Goal: Transaction & Acquisition: Purchase product/service

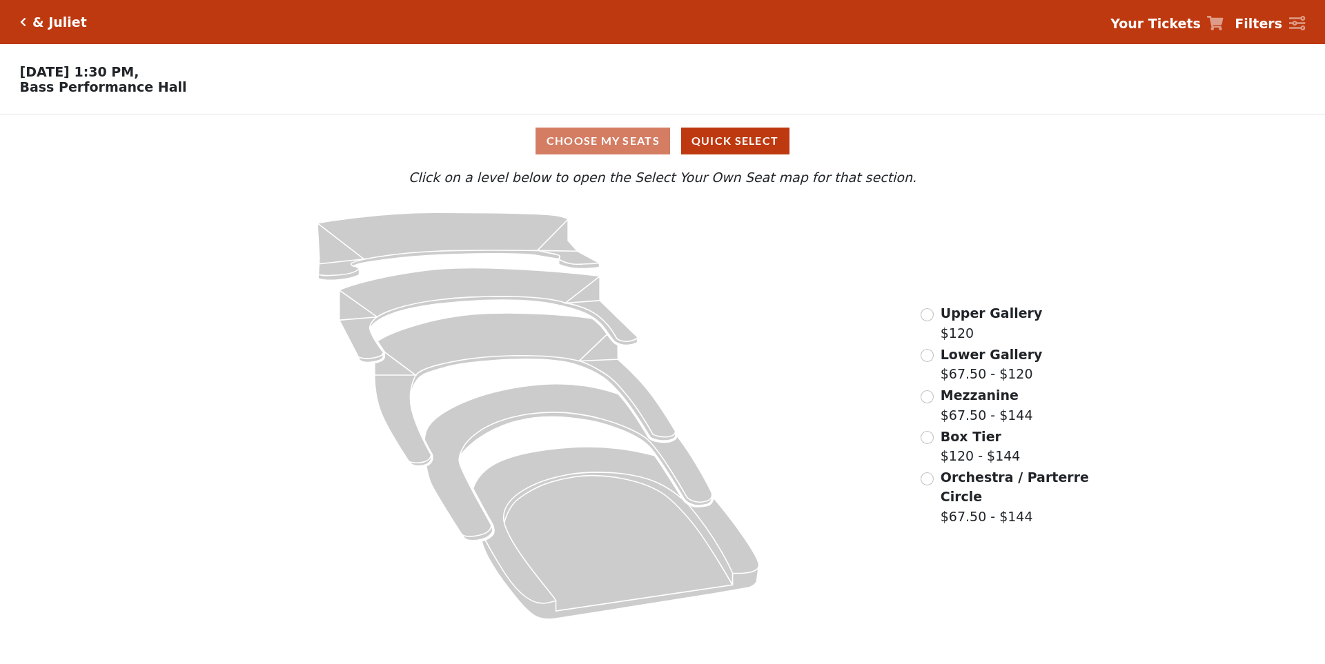
click at [940, 362] on span "Lower Gallery" at bounding box center [991, 354] width 102 height 15
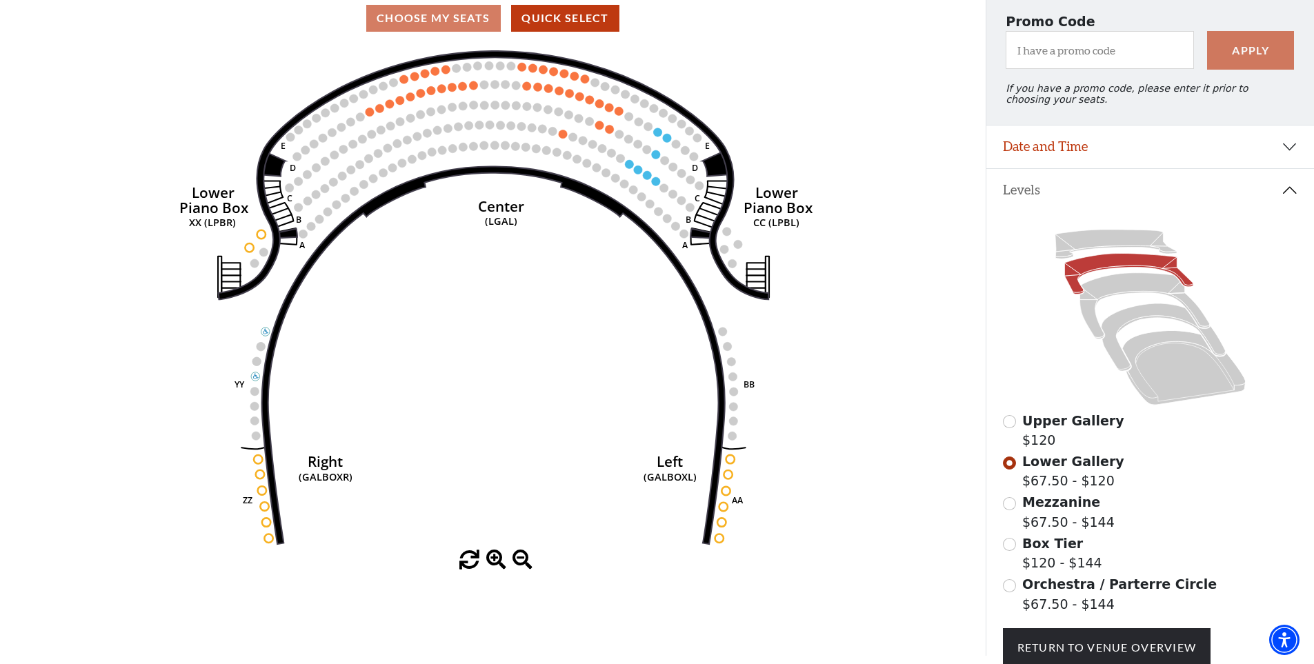
scroll to position [235, 0]
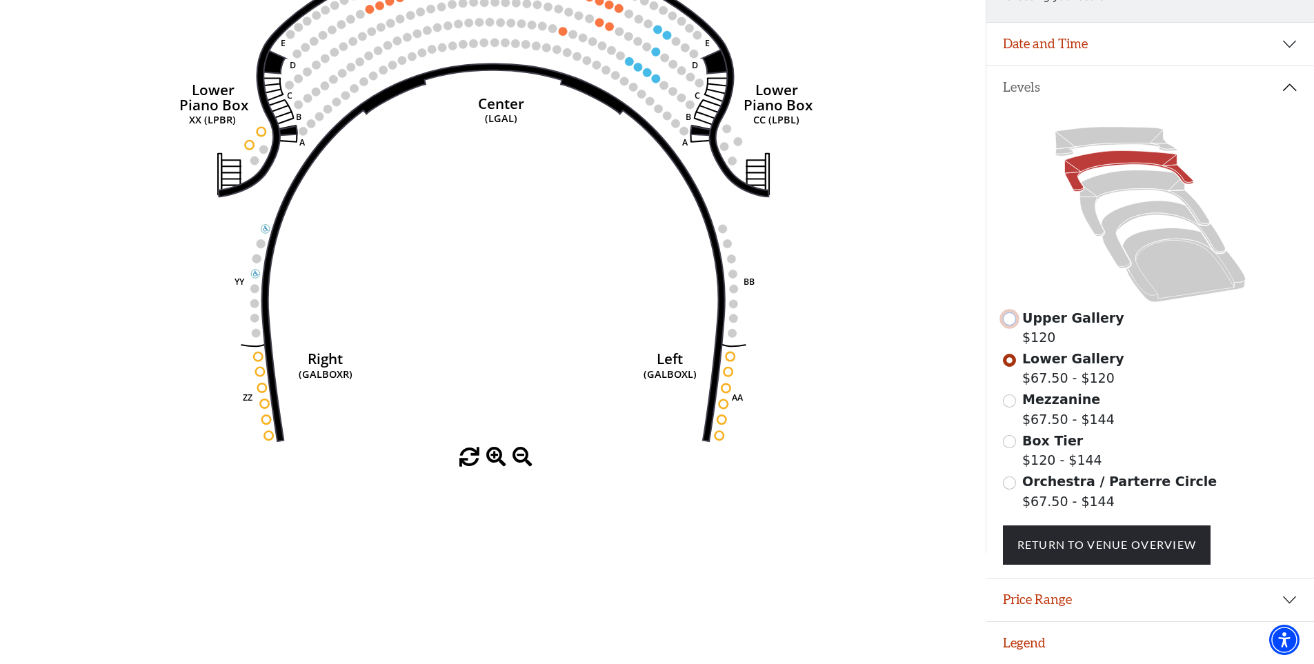
click at [1009, 321] on input "Upper Gallery$120\a" at bounding box center [1009, 319] width 13 height 13
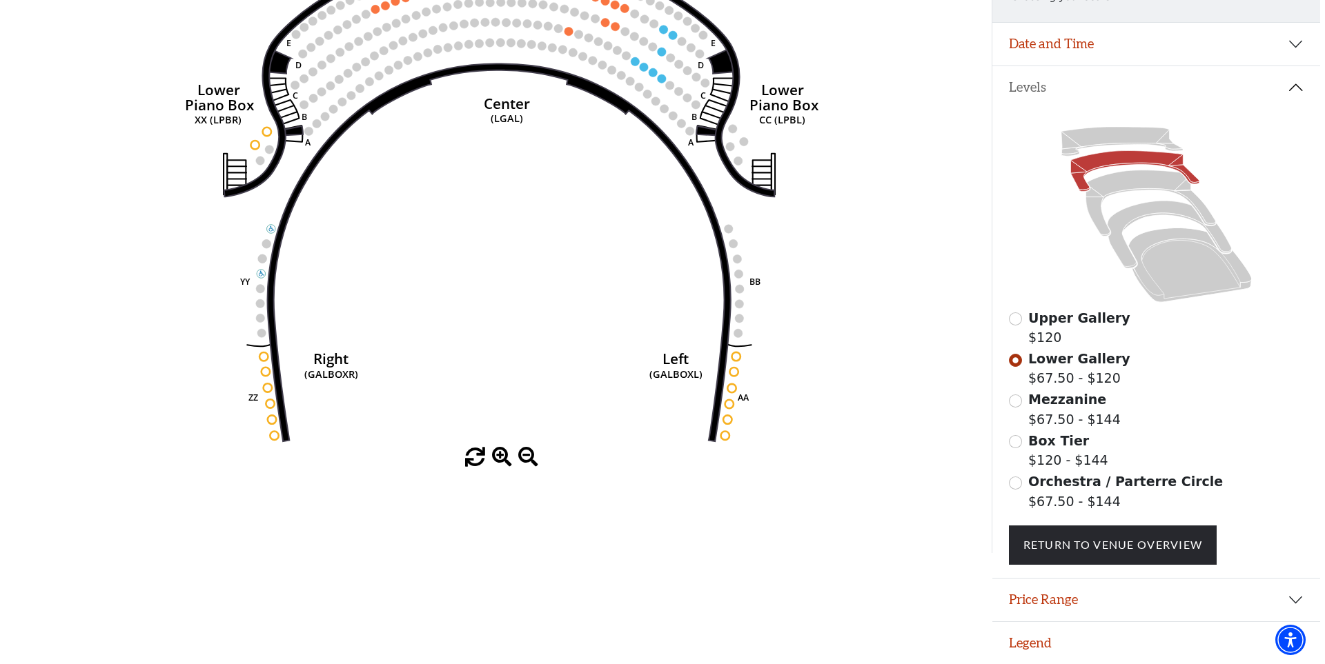
scroll to position [0, 0]
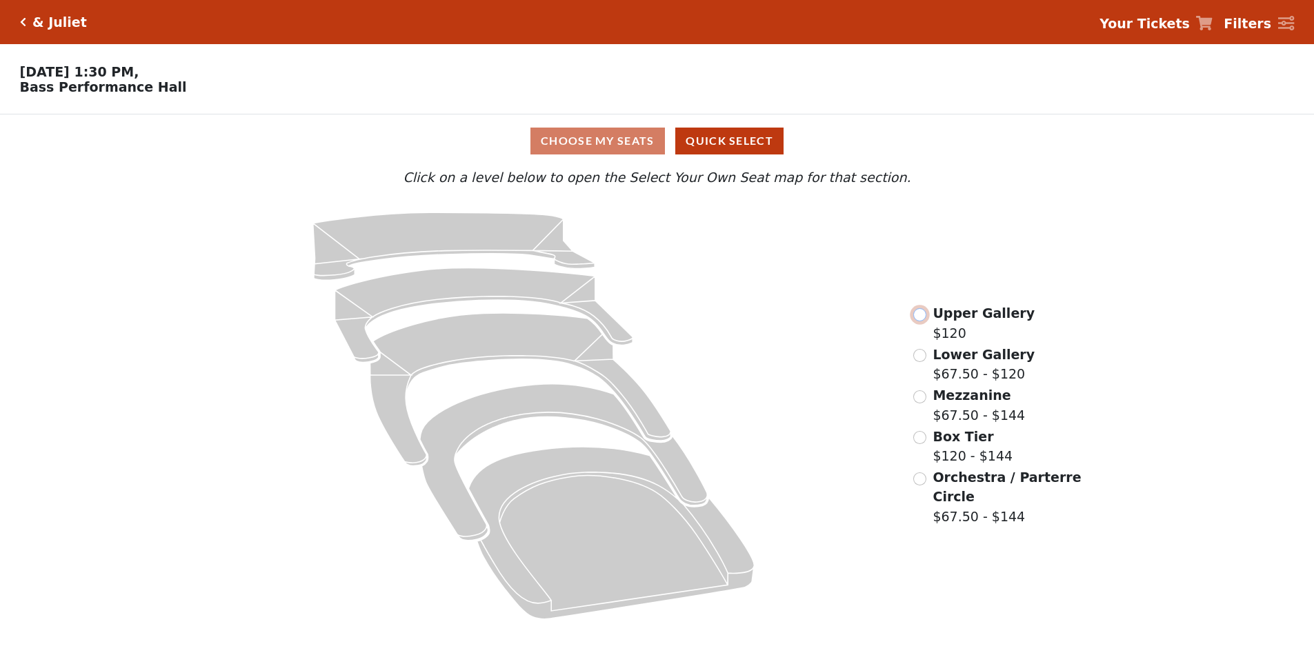
click at [922, 320] on input "radio" at bounding box center [919, 314] width 13 height 13
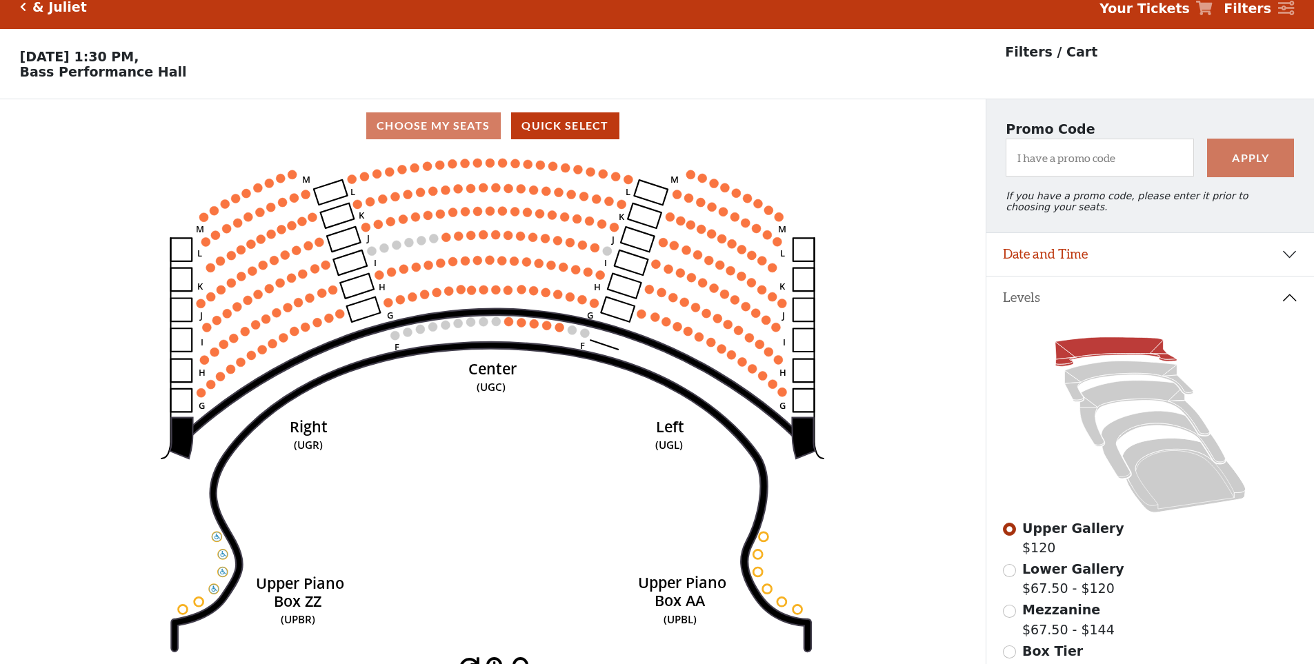
scroll to position [64, 0]
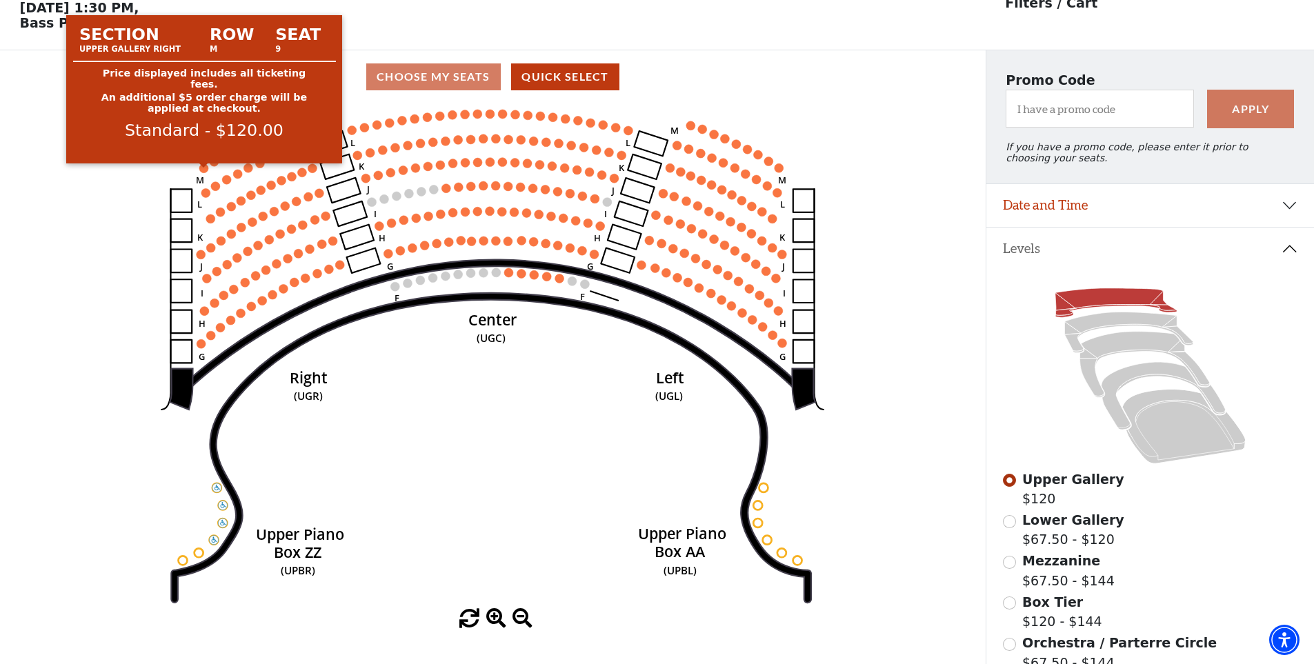
click at [202, 170] on circle at bounding box center [203, 168] width 9 height 9
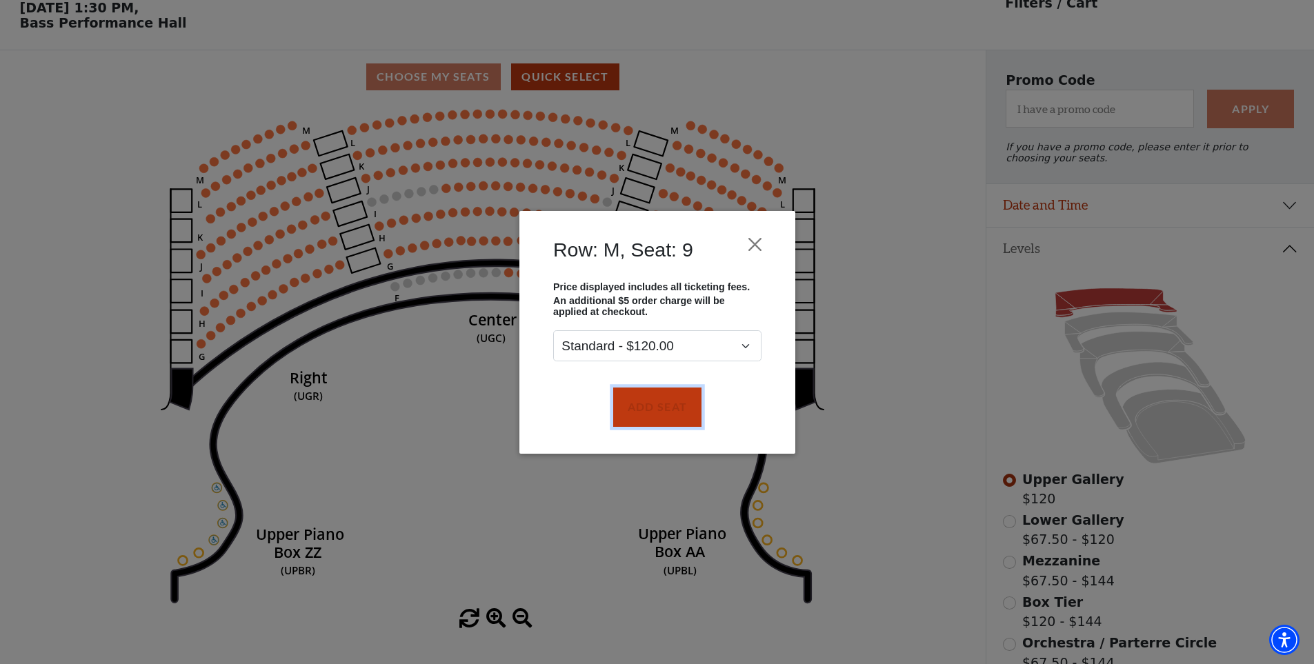
drag, startPoint x: 673, startPoint y: 413, endPoint x: 582, endPoint y: 379, distance: 96.7
click at [670, 411] on button "Add Seat" at bounding box center [657, 407] width 88 height 39
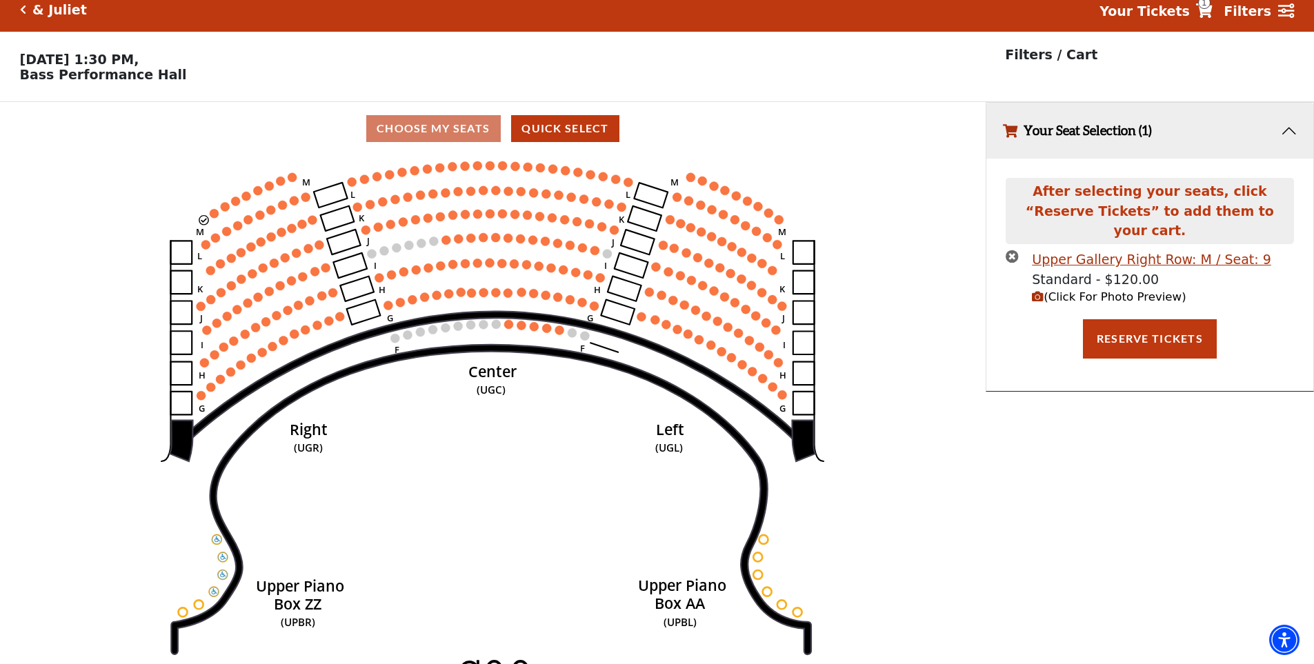
scroll to position [34, 0]
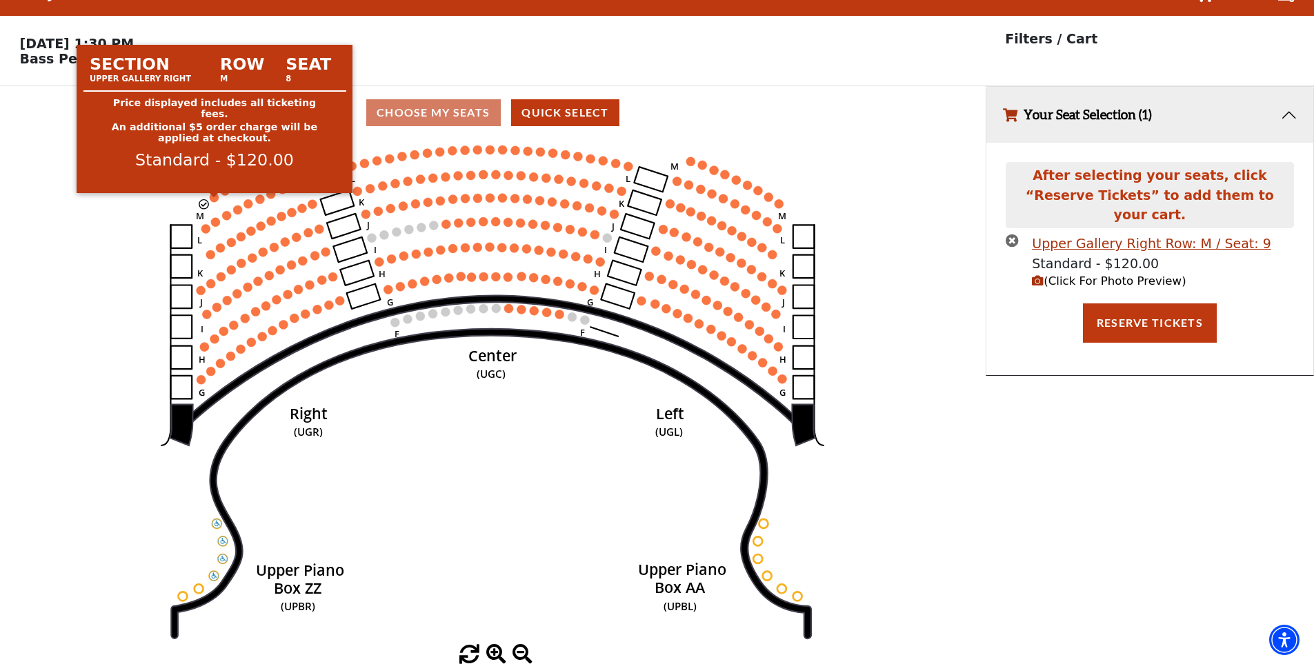
click at [210, 198] on circle at bounding box center [214, 197] width 9 height 9
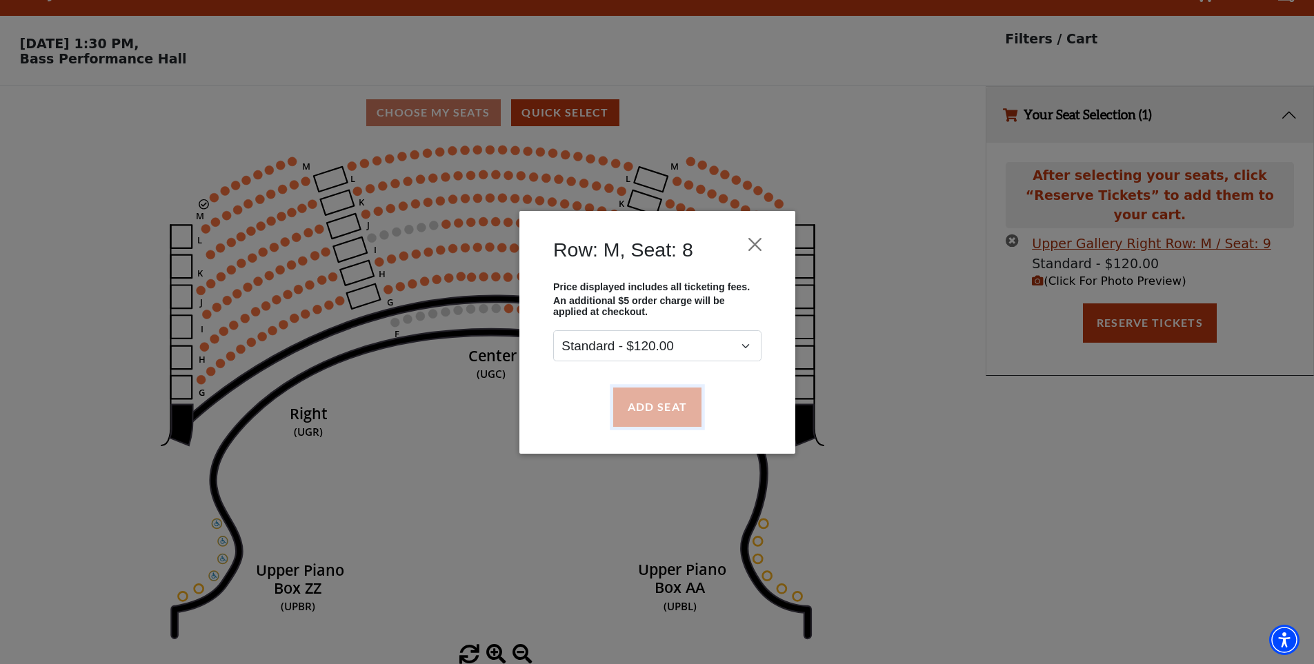
click at [651, 413] on button "Add Seat" at bounding box center [657, 407] width 88 height 39
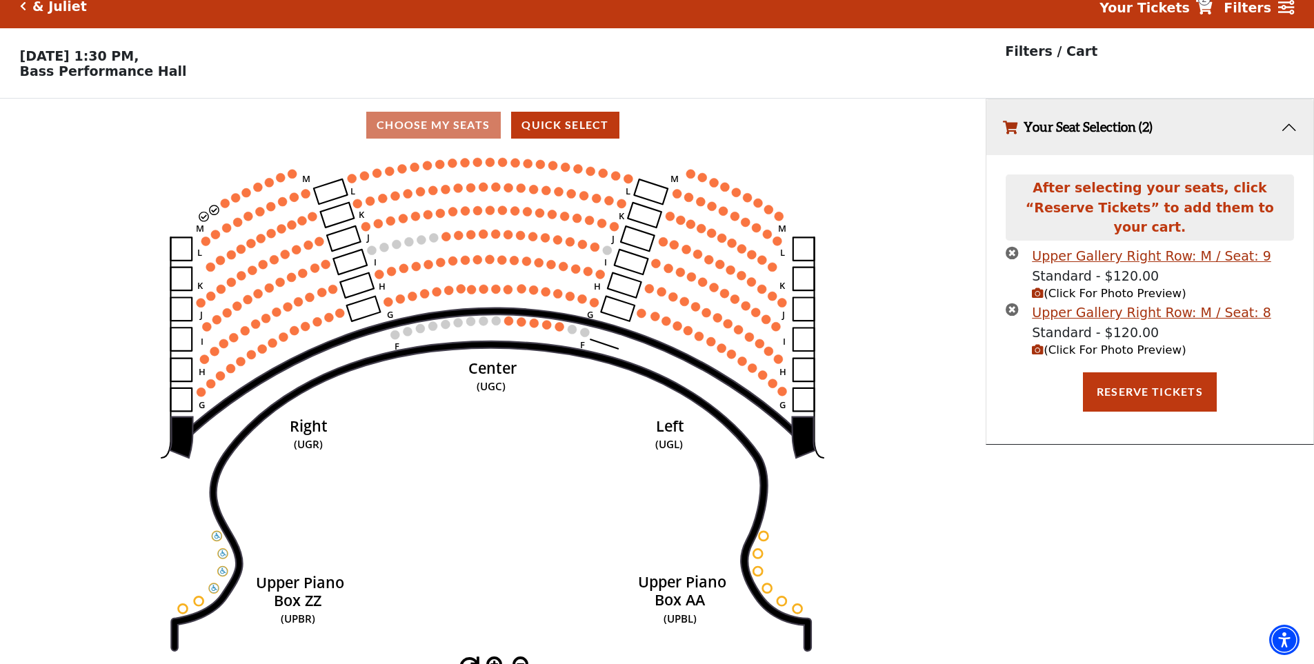
scroll to position [0, 0]
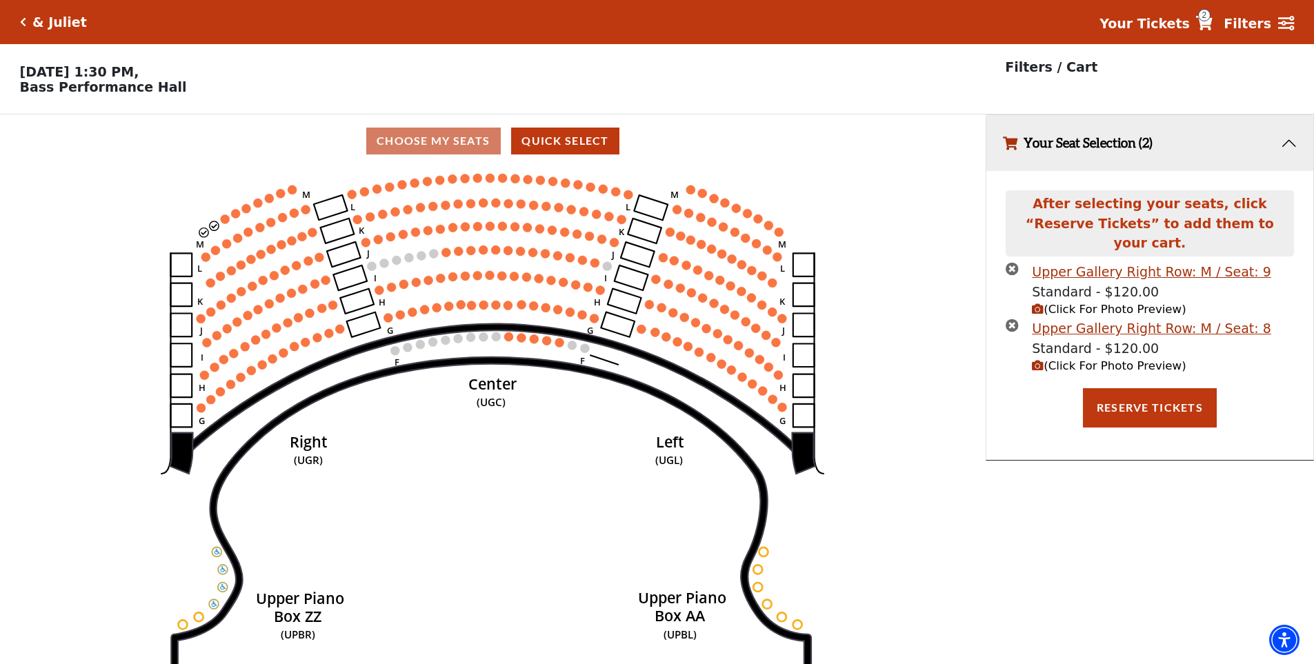
click at [220, 223] on icon "Center (UGC) Right (UGR) Left (UGL) Upper Piano Box ZZ (UPBR) Upper Piano Box A…" at bounding box center [492, 421] width 887 height 506
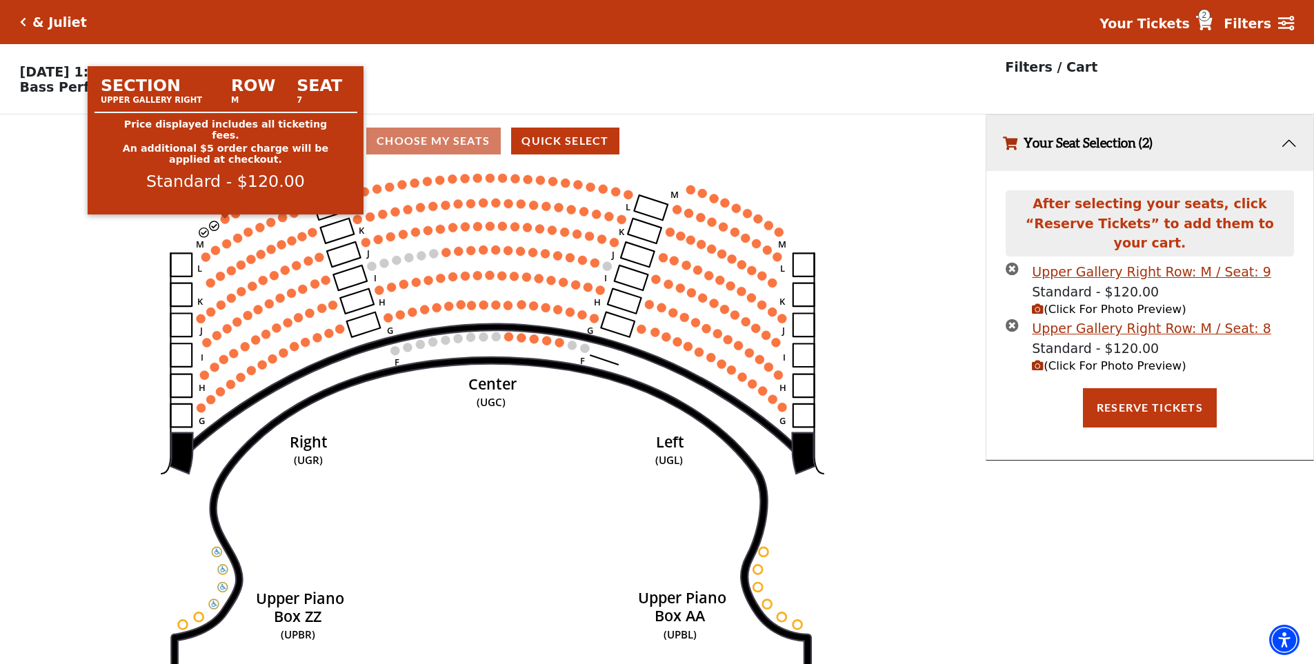
click at [225, 224] on circle at bounding box center [225, 219] width 9 height 9
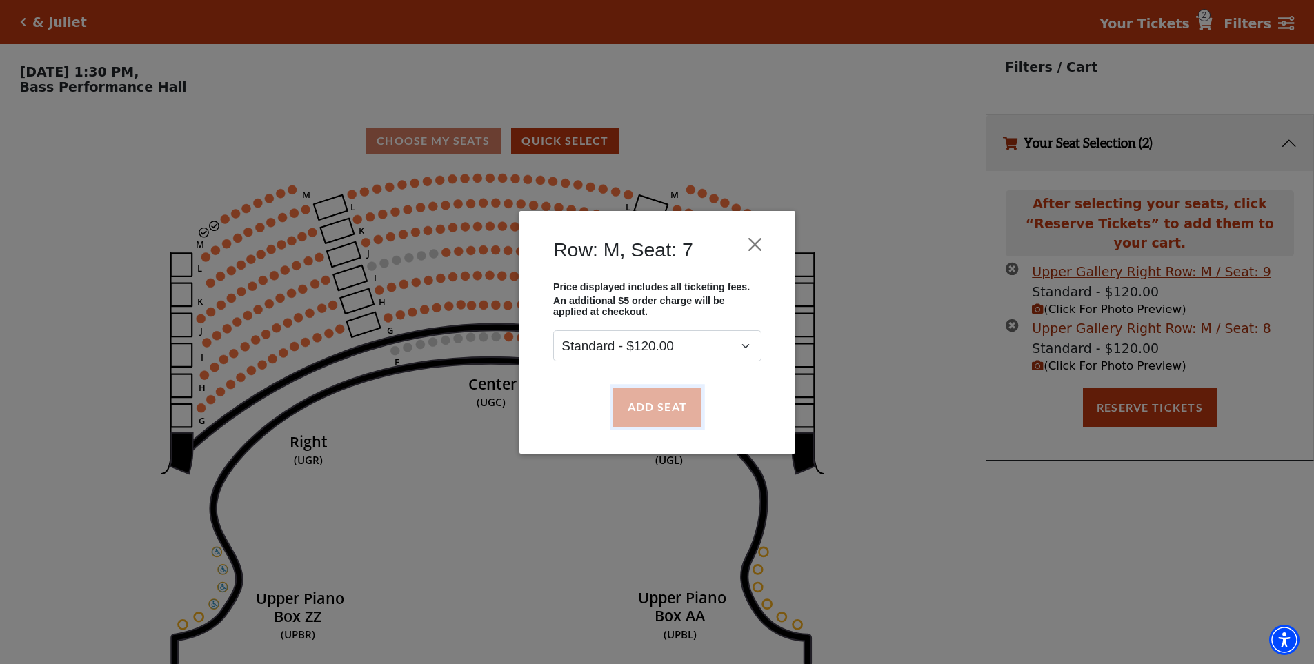
click at [642, 408] on button "Add Seat" at bounding box center [657, 407] width 88 height 39
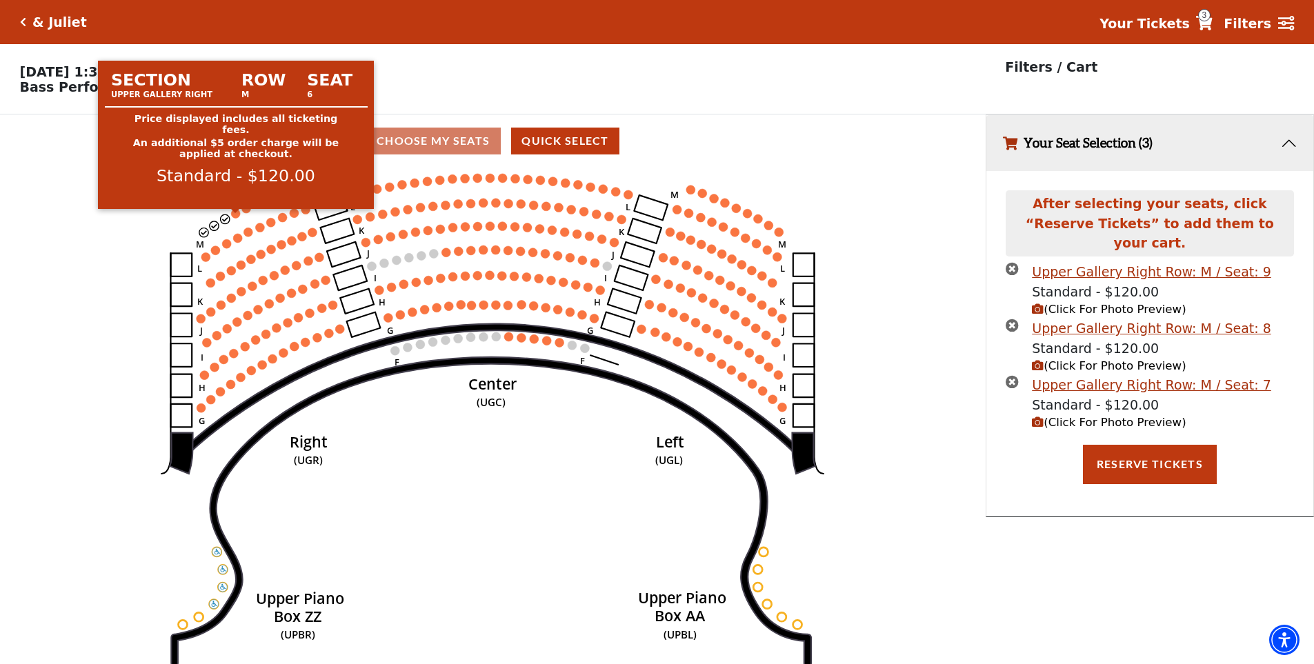
click at [235, 218] on circle at bounding box center [236, 213] width 9 height 9
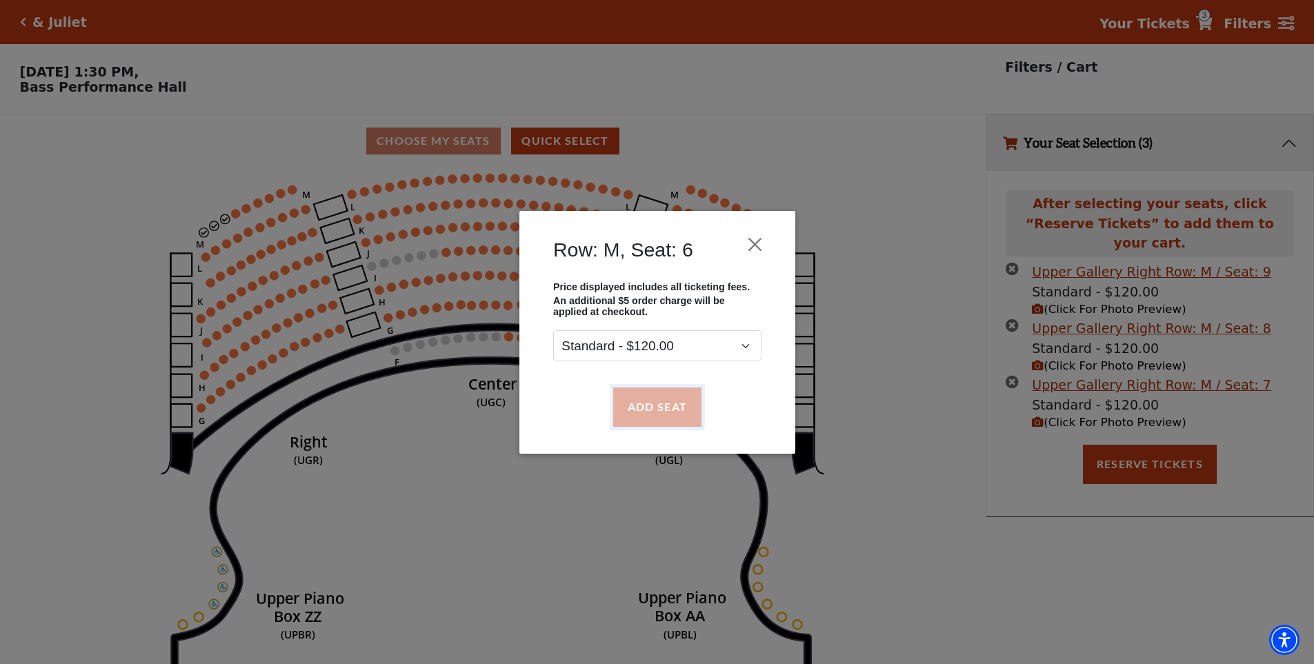
click at [653, 397] on button "Add Seat" at bounding box center [657, 407] width 88 height 39
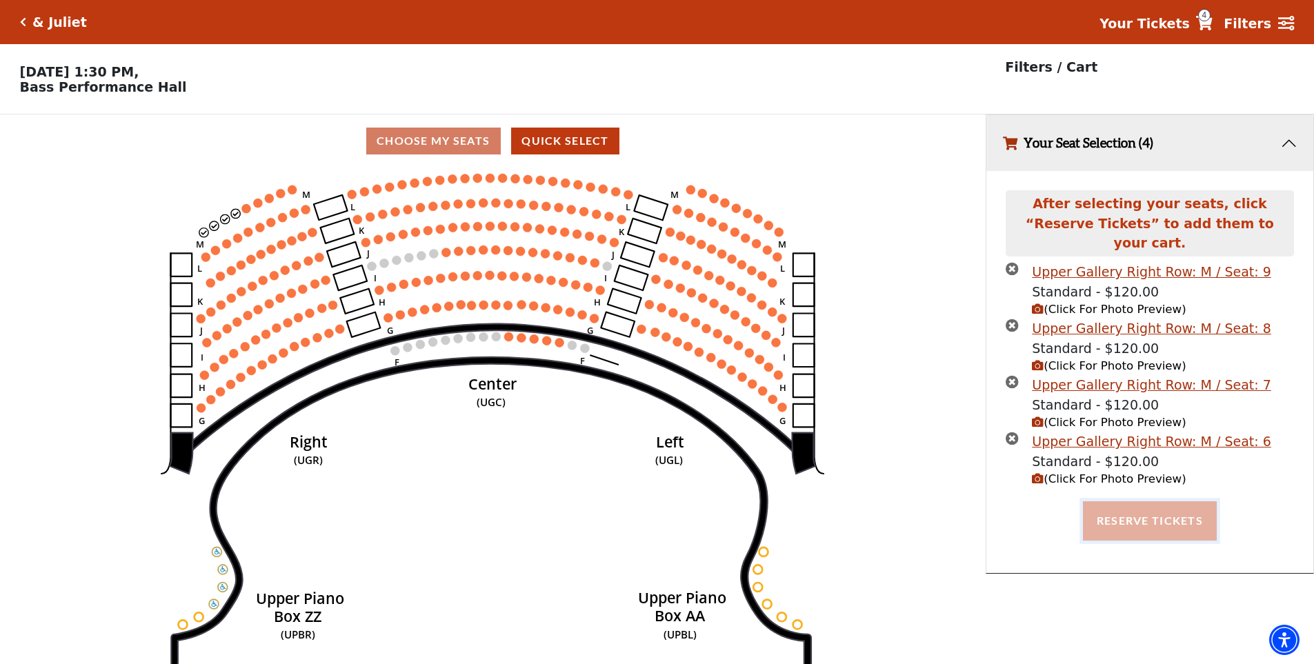
click at [1160, 502] on button "Reserve Tickets" at bounding box center [1150, 521] width 134 height 39
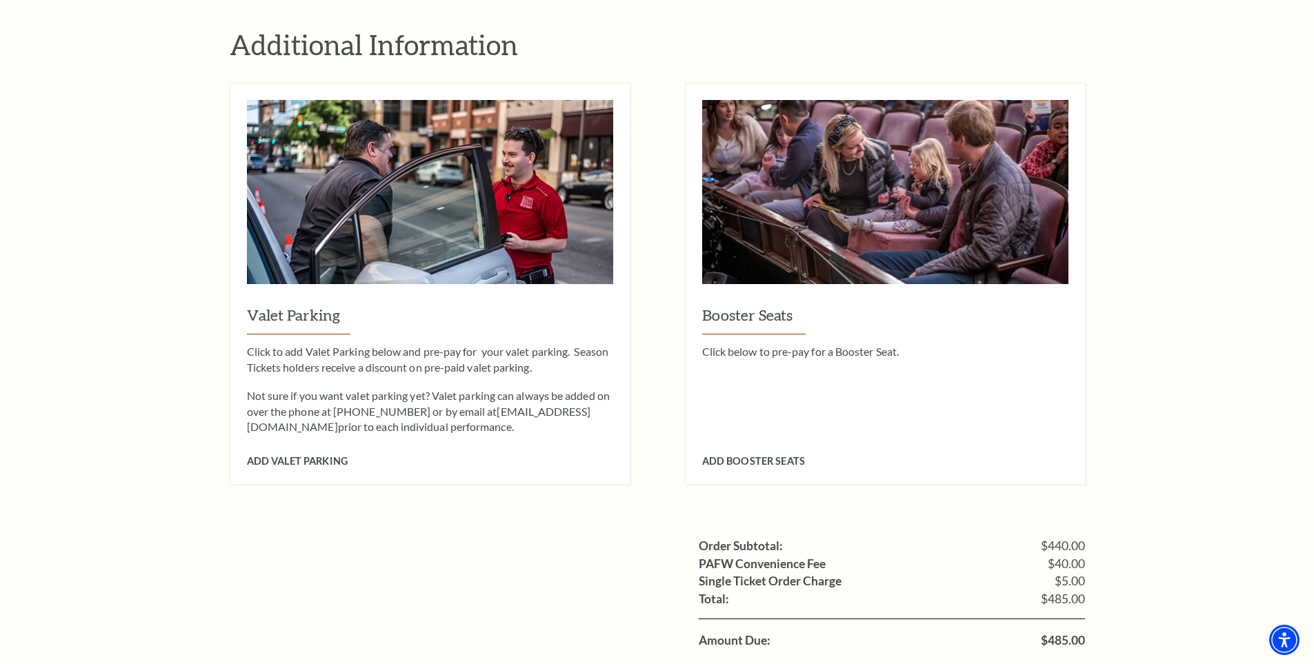
scroll to position [1242, 0]
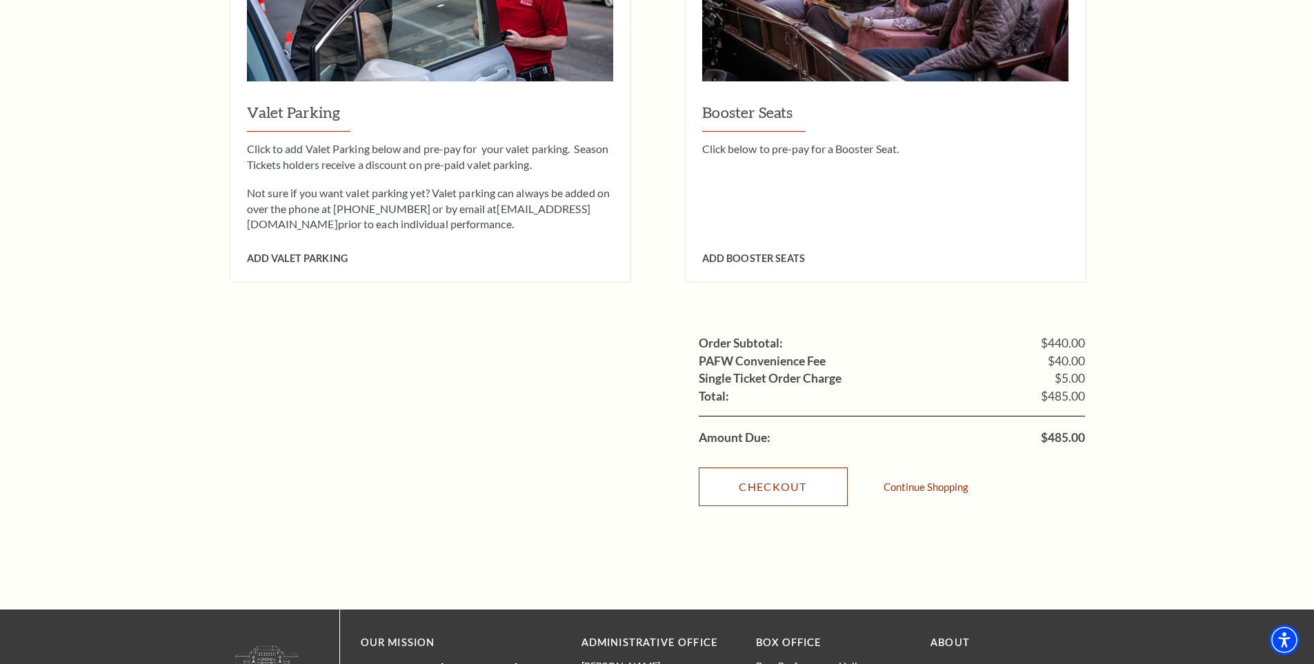
click at [788, 468] on link "Checkout" at bounding box center [773, 487] width 149 height 39
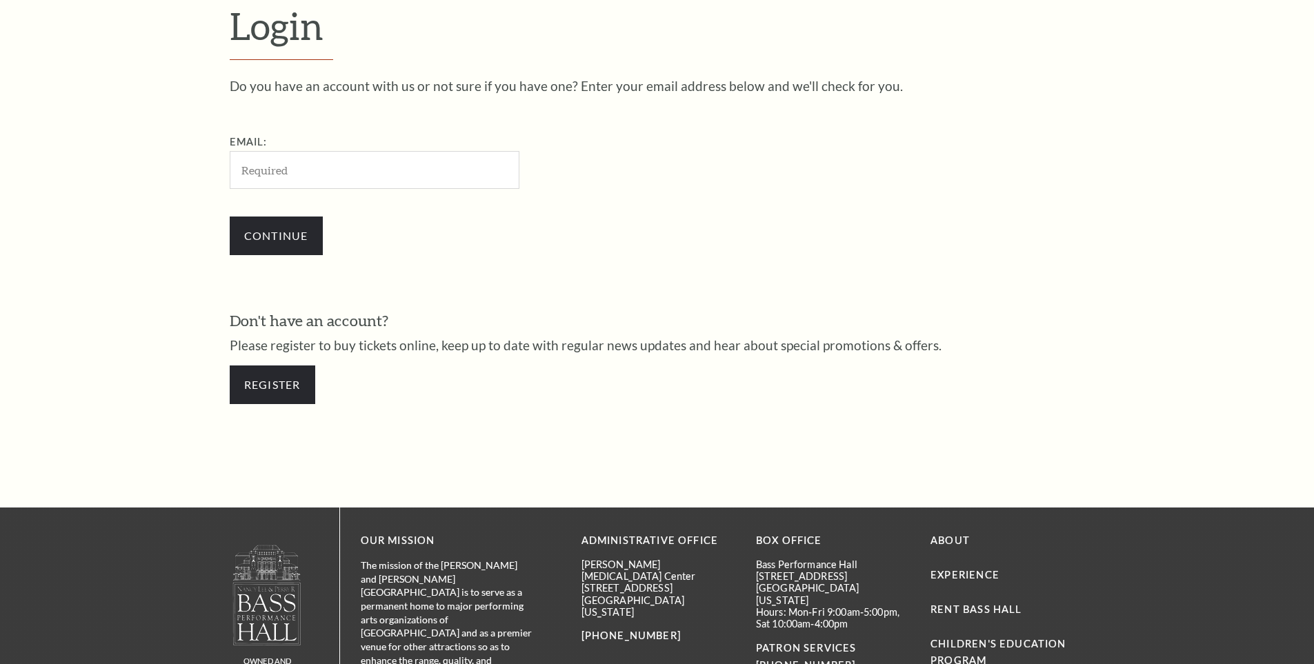
scroll to position [462, 0]
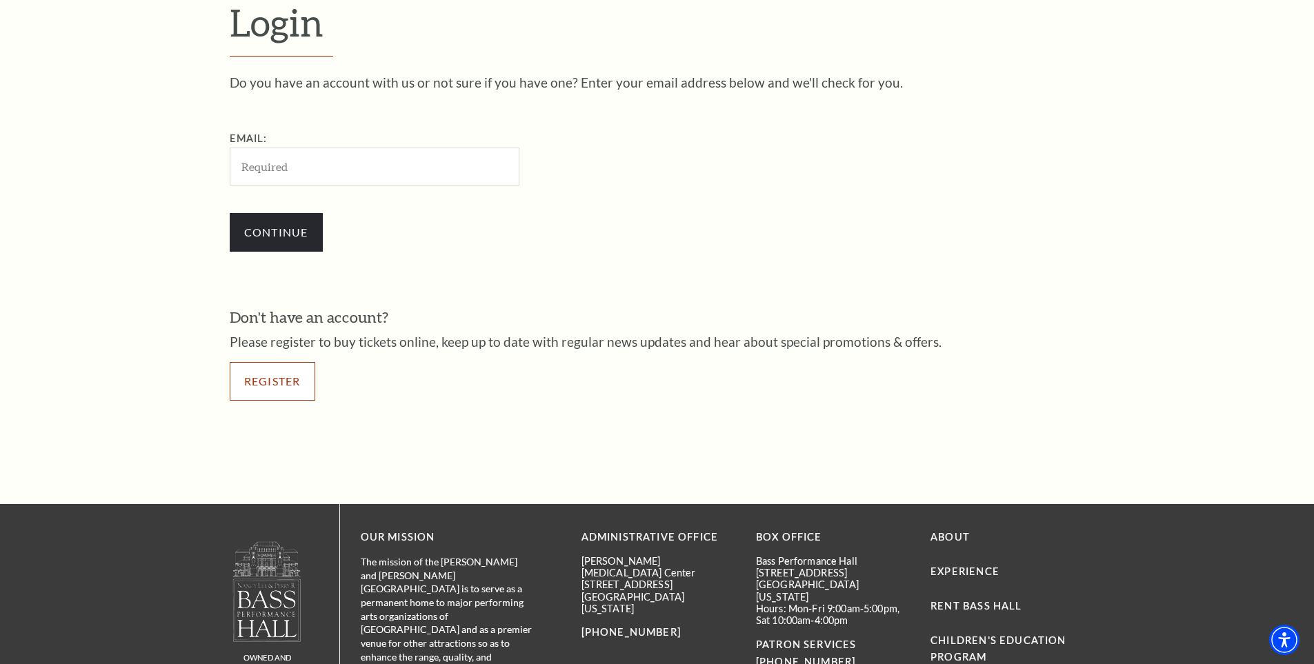
click at [299, 370] on link "Register" at bounding box center [273, 381] width 86 height 39
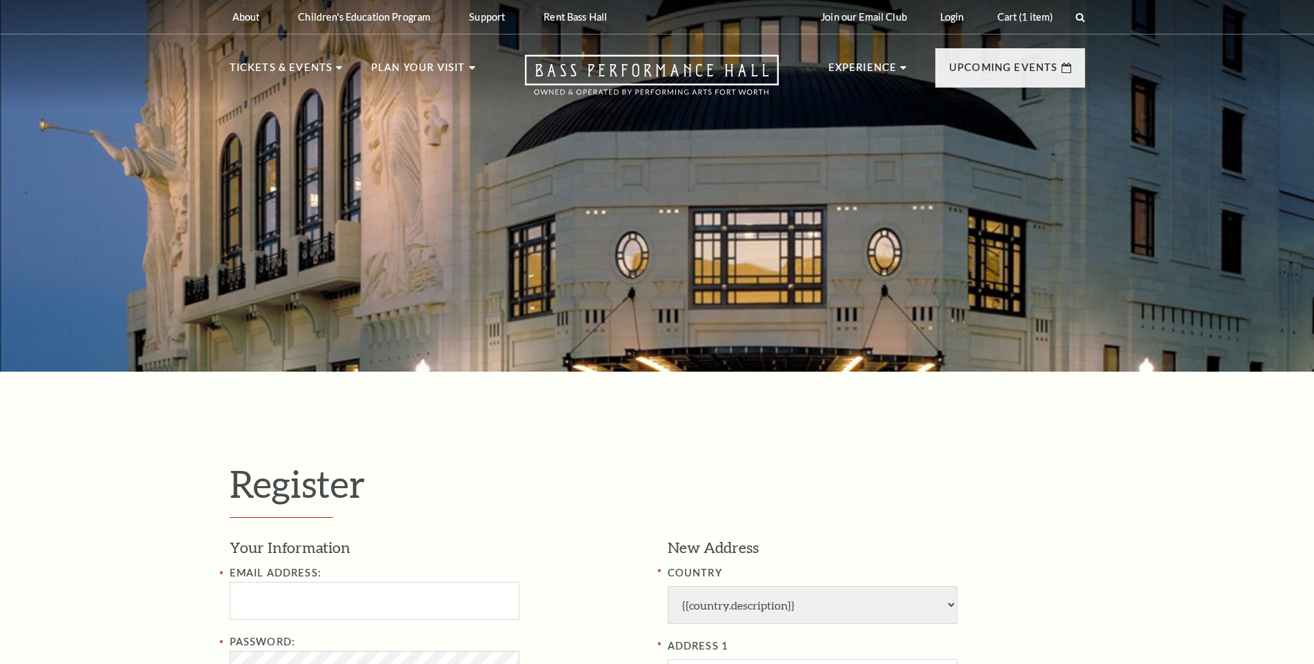
select select "1"
select select "[GEOGRAPHIC_DATA]"
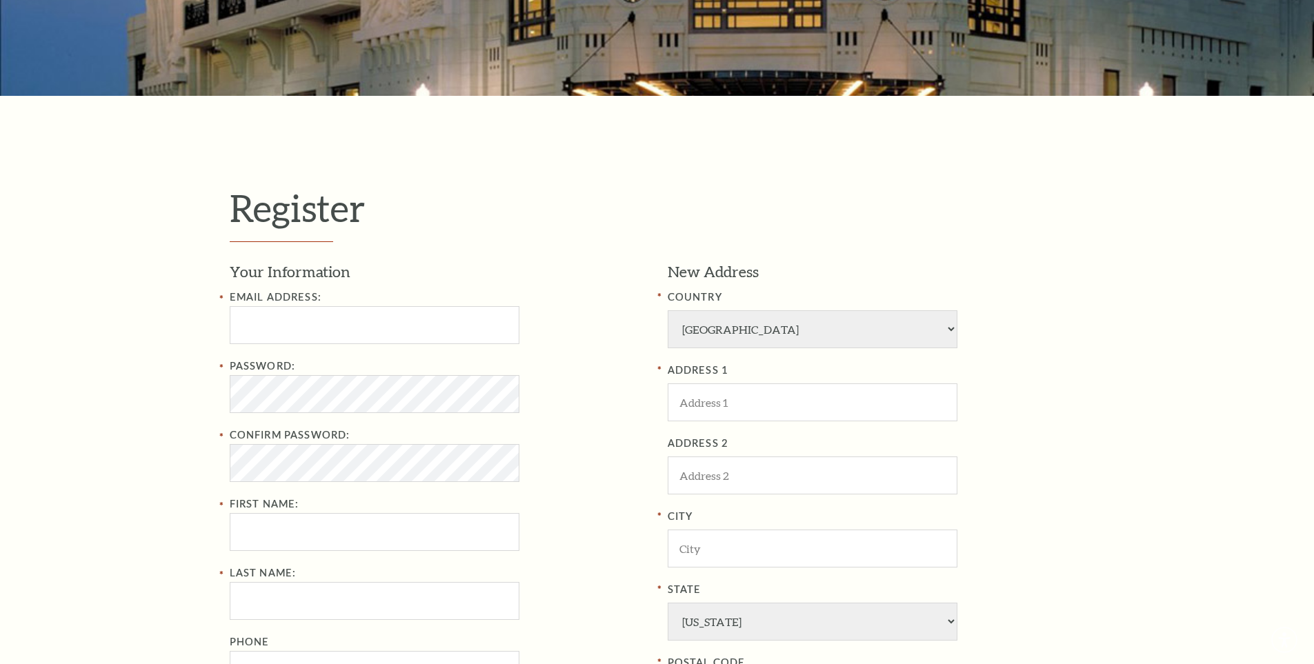
scroll to position [552, 0]
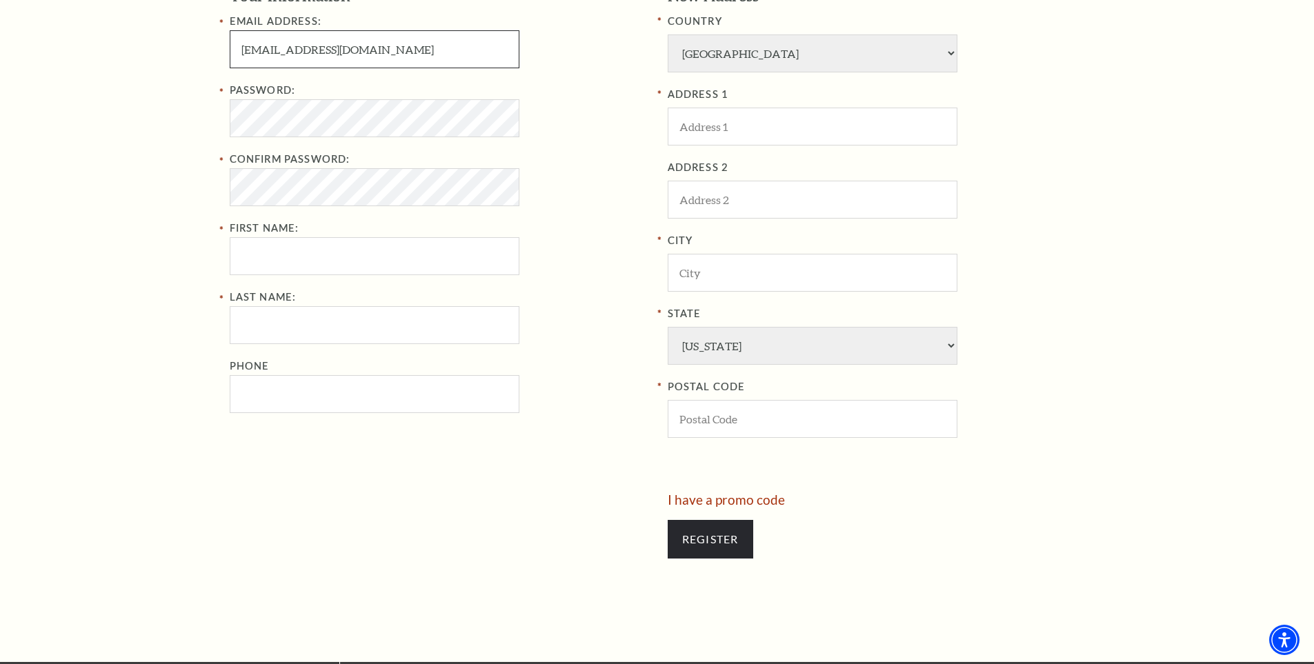
drag, startPoint x: 390, startPoint y: 36, endPoint x: 193, endPoint y: 68, distance: 199.2
click at [193, 68] on div "Register Your Information Email Address: ewuramakoomson45@gmail.com Password: C…" at bounding box center [657, 241] width 1314 height 842
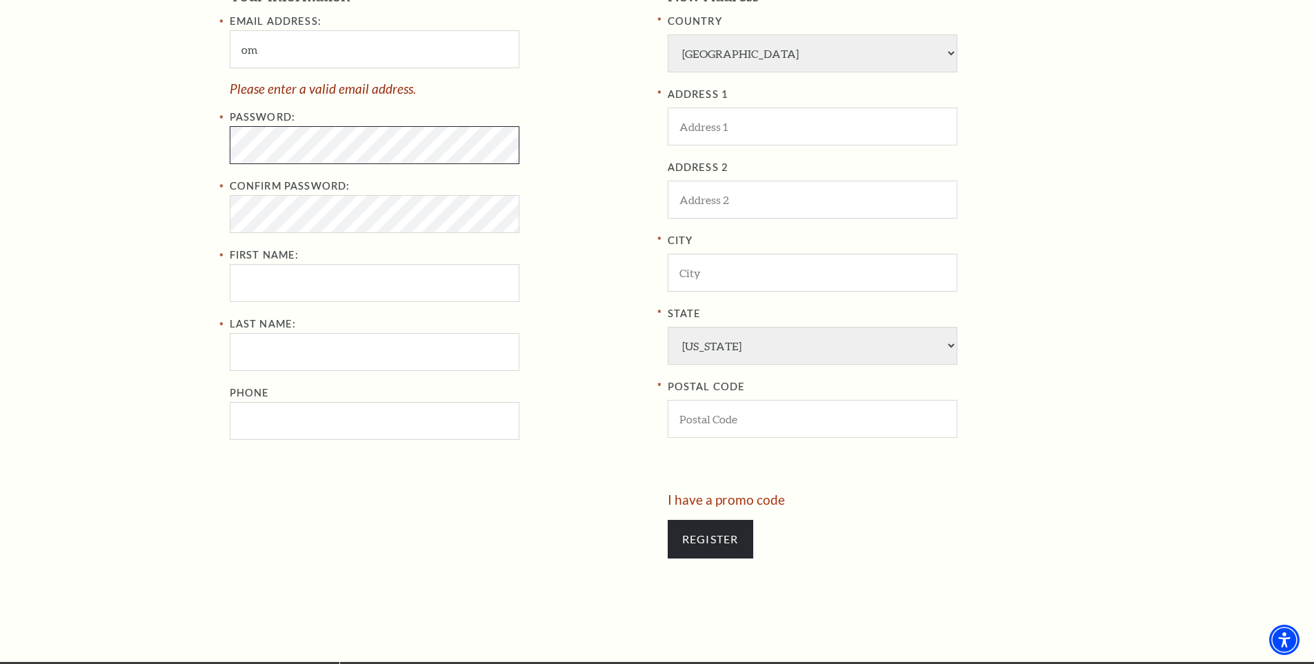
click at [224, 158] on div "Register Your Information Email Address: om Please enter a valid email address.…" at bounding box center [657, 241] width 883 height 842
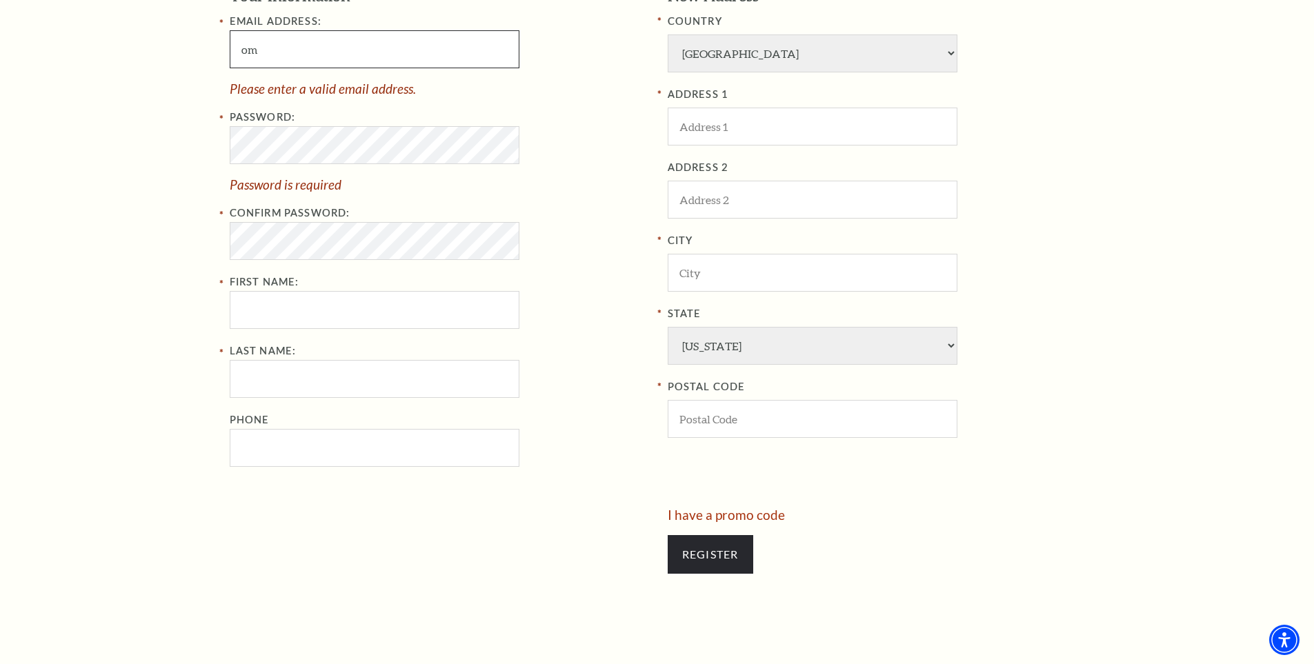
click at [306, 48] on input "om" at bounding box center [375, 49] width 290 height 38
type input "o"
click at [725, 123] on input "ADDRESS 1" at bounding box center [813, 127] width 290 height 38
paste input "Bass Performance Hall"
type input "Bass Performance Hall"
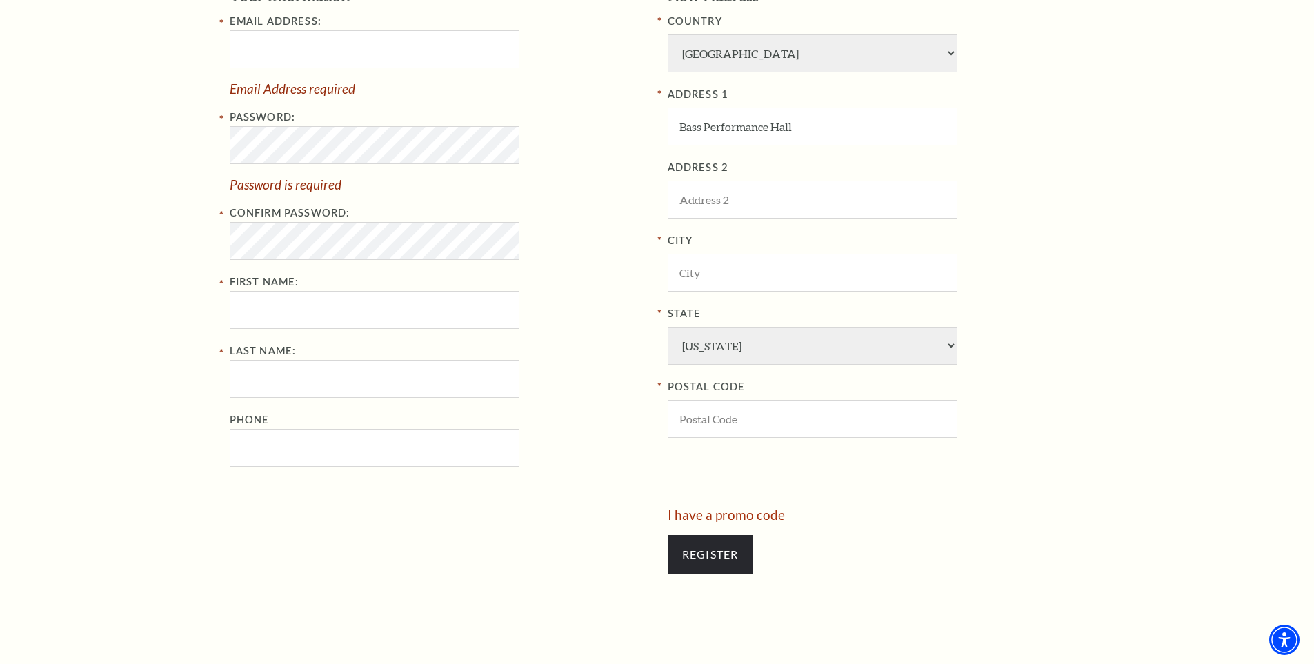
type input "ciindykoomson@gmail.com"
type input "CINDY"
type input "KOOMSON"
type input "0575611904"
type input "Fort Worth"
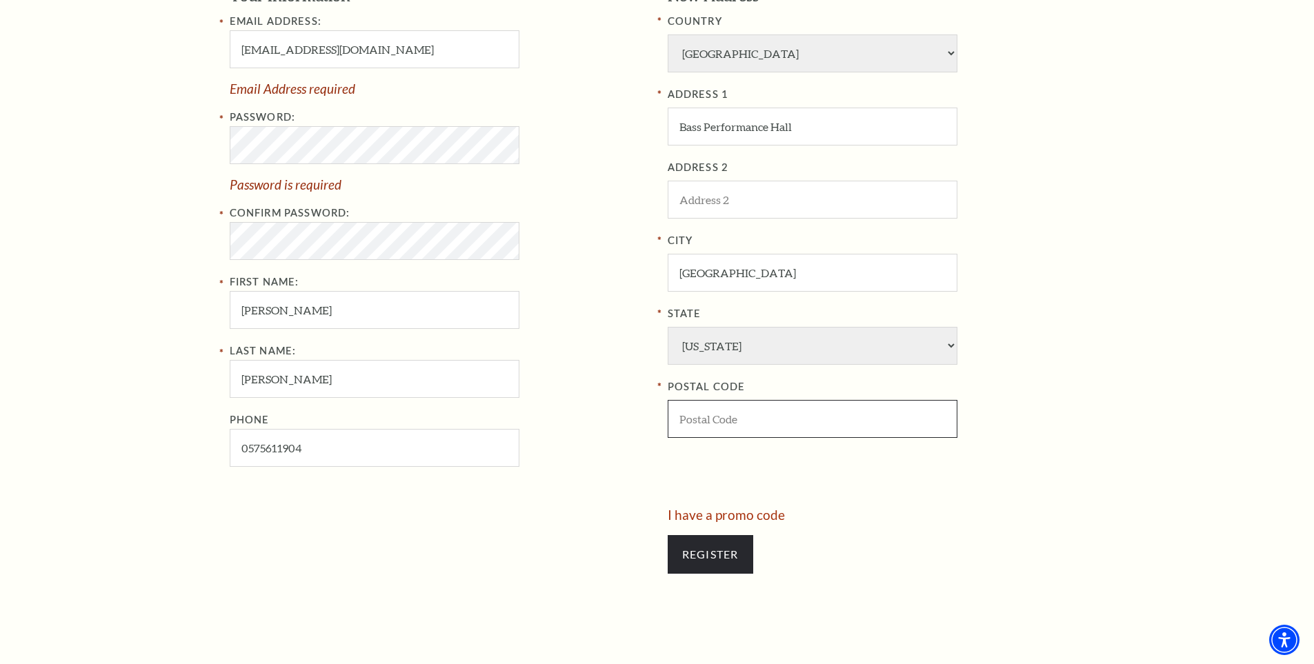
type input "76006"
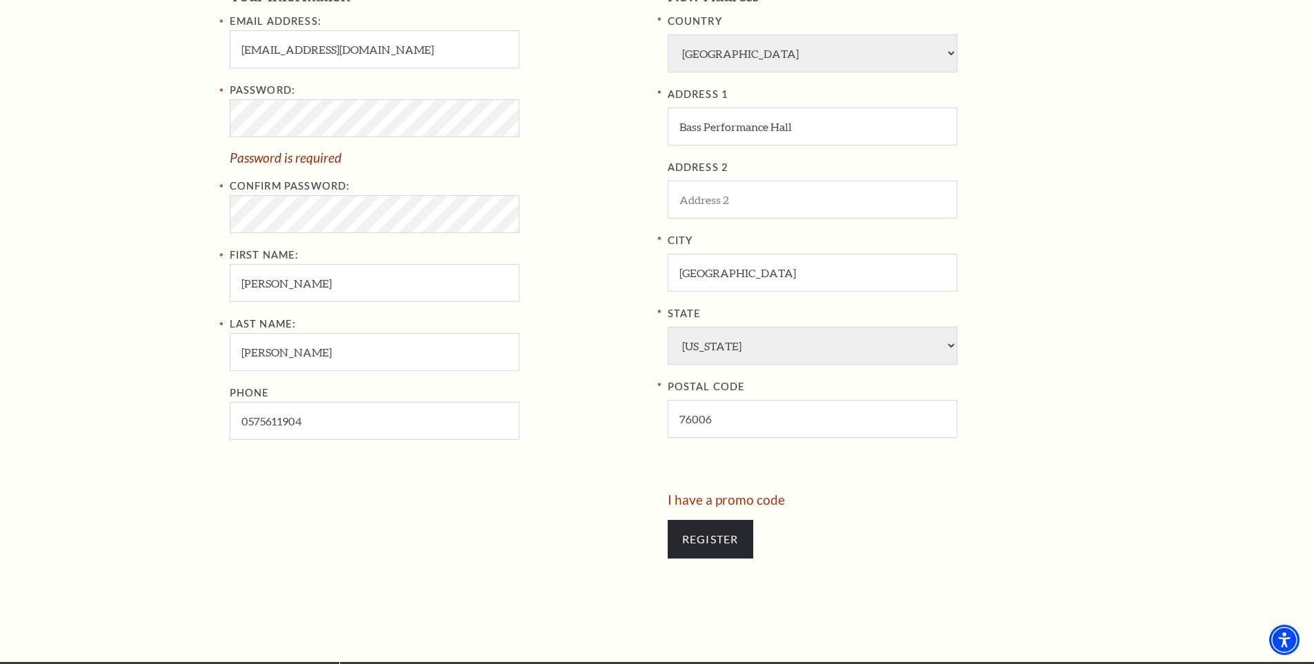
type input "057-561-1904"
type input "Bass Performance Hall"
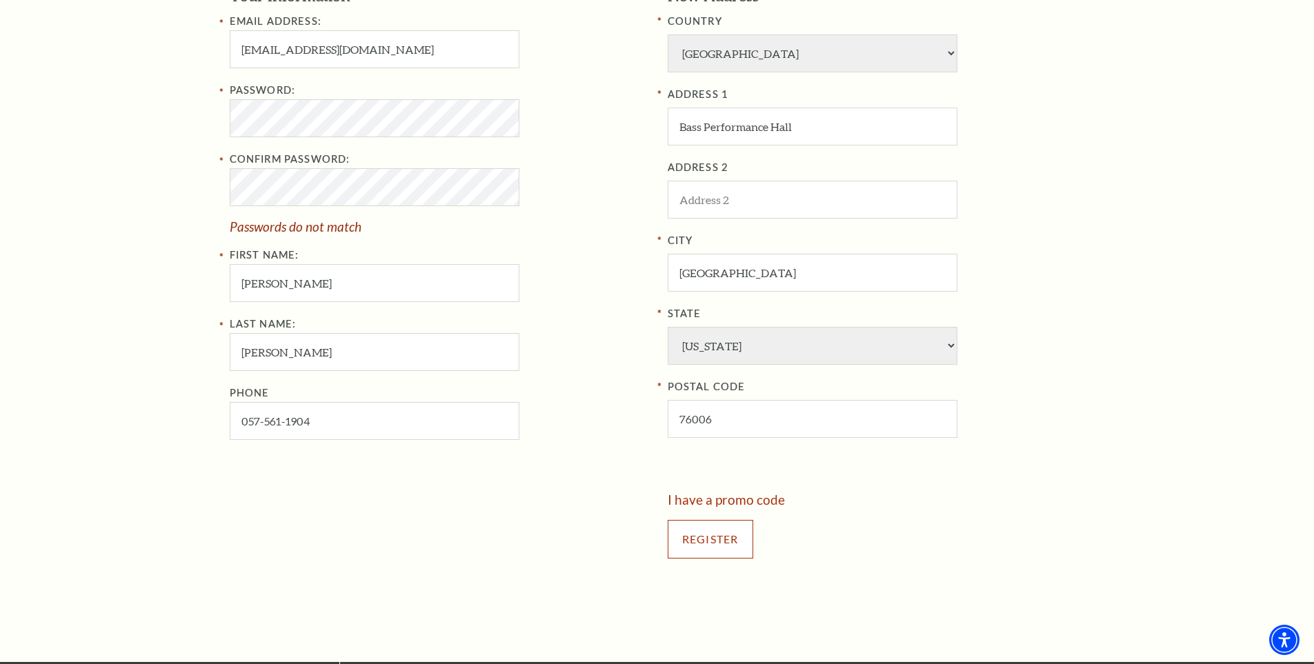
click at [726, 547] on input "Register" at bounding box center [711, 539] width 86 height 39
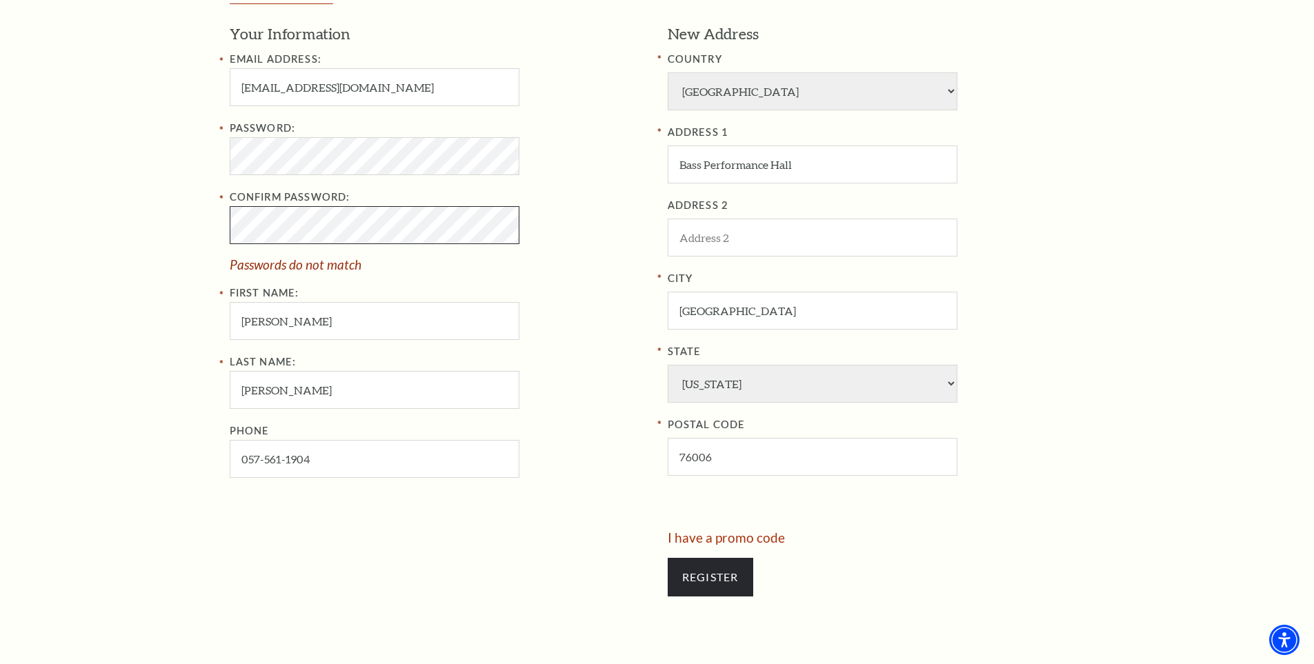
scroll to position [690, 0]
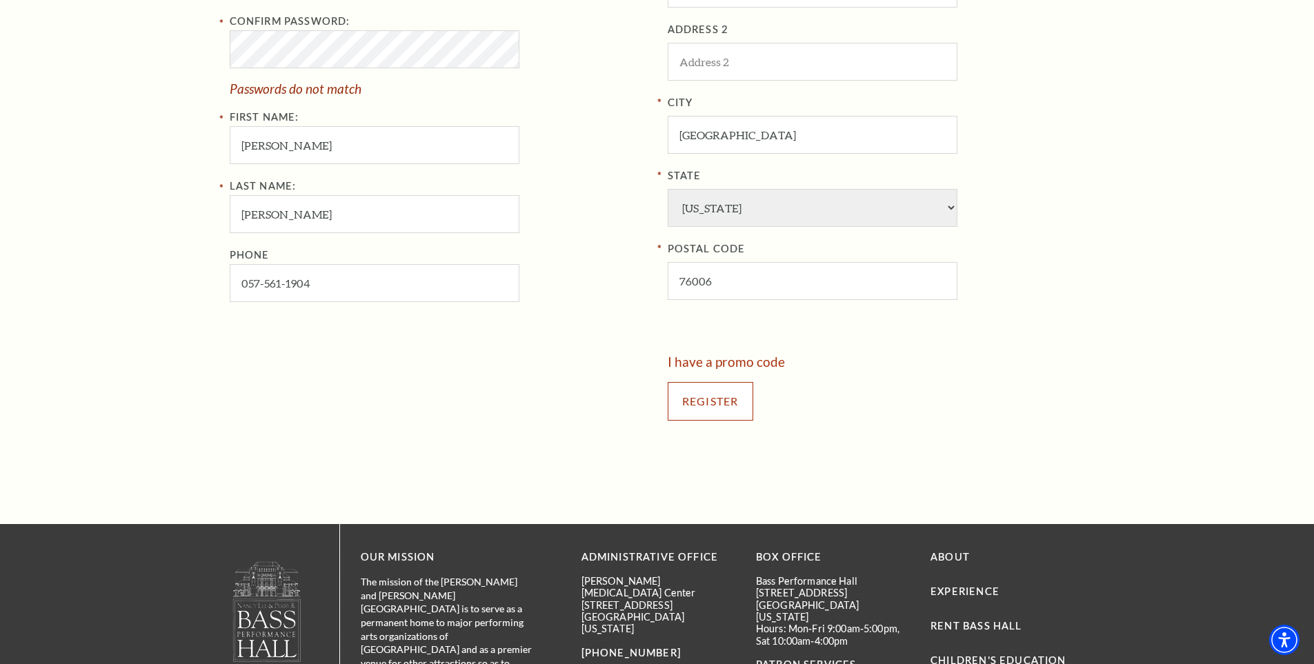
click at [707, 395] on input "Register" at bounding box center [711, 401] width 86 height 39
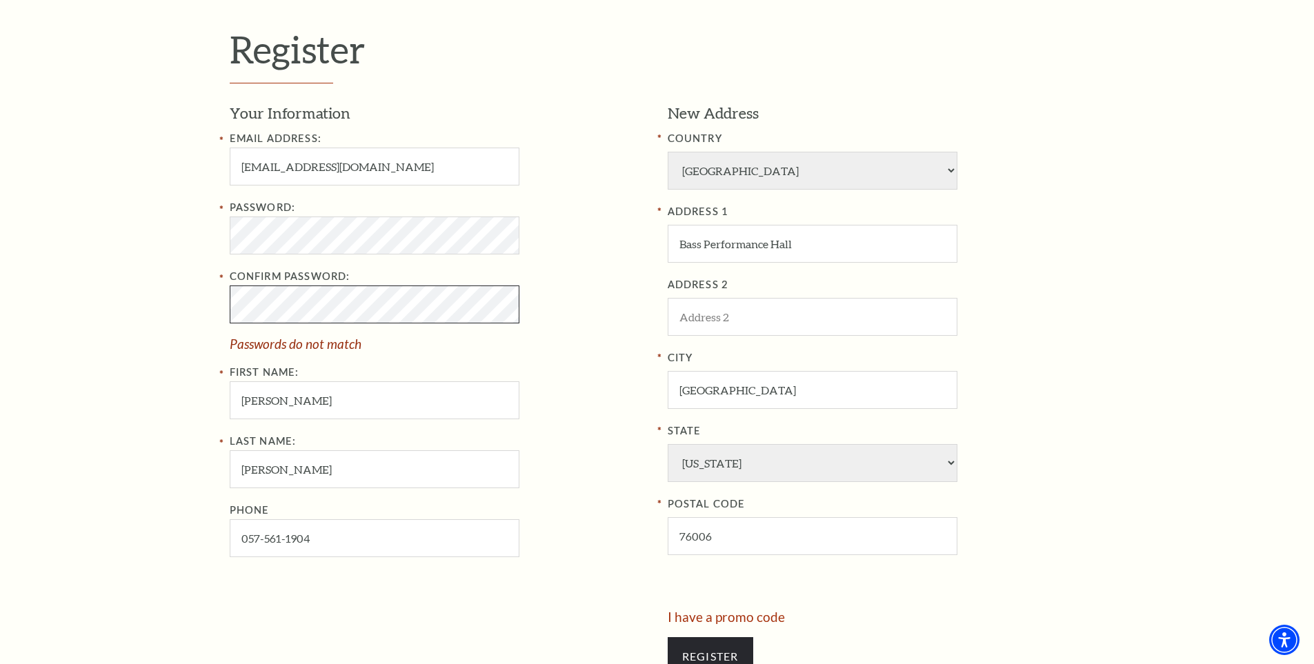
scroll to position [322, 0]
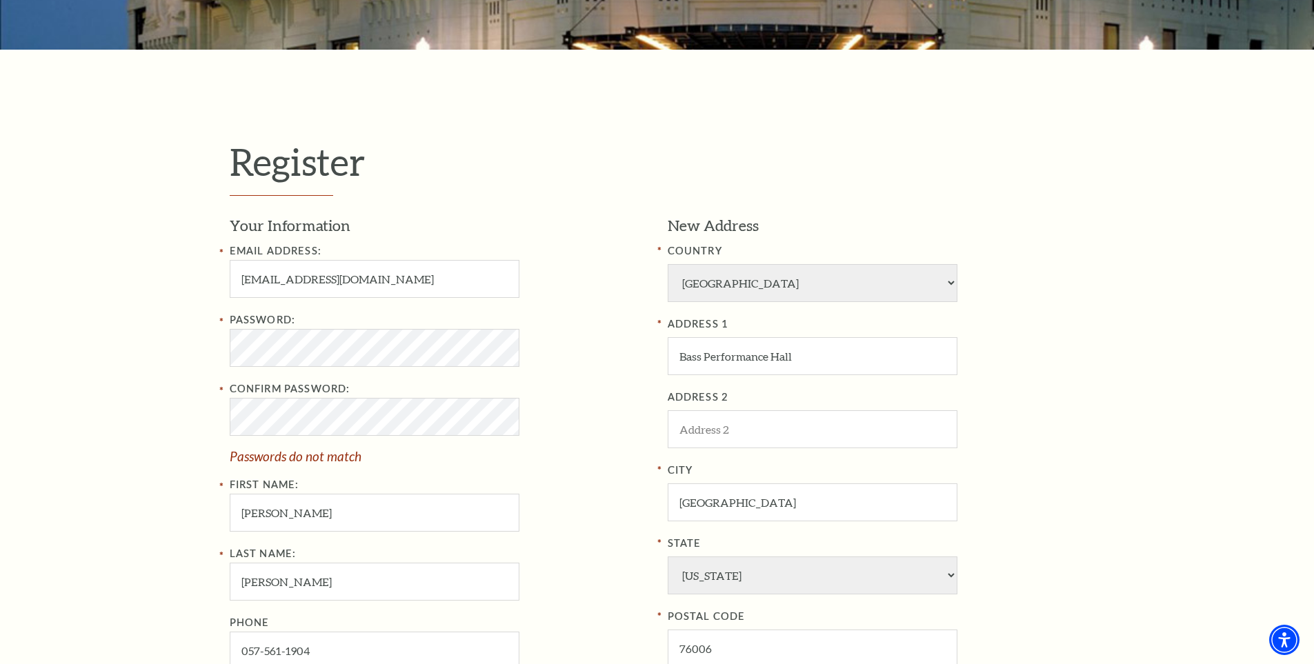
click at [592, 380] on div "Password: Confirm Password: Passwords do not match First Name: CINDY" at bounding box center [438, 422] width 417 height 220
click at [163, 430] on div "Register Your Information Email Address: ciindykoomson@gmail.com Password: Conf…" at bounding box center [657, 471] width 1314 height 842
click at [210, 357] on div "Register Your Information Email Address: ciindykoomson@gmail.com Password: Conf…" at bounding box center [657, 471] width 1314 height 842
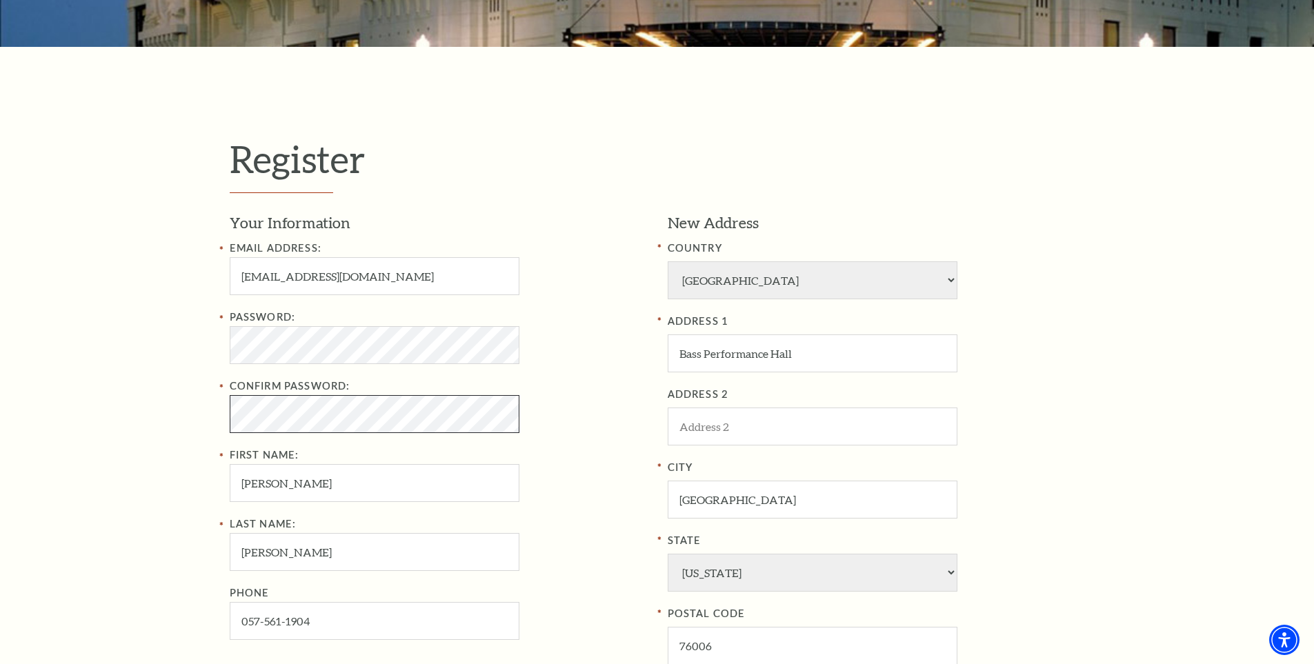
scroll to position [552, 0]
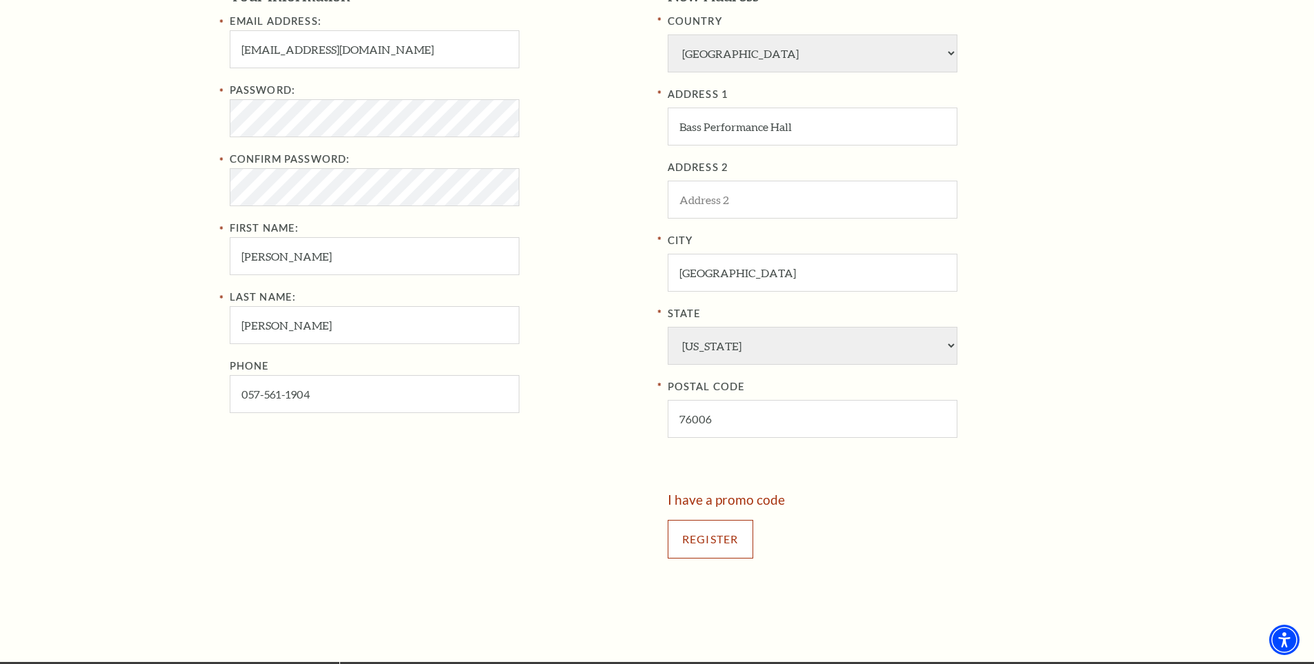
click at [716, 546] on input "Register" at bounding box center [711, 539] width 86 height 39
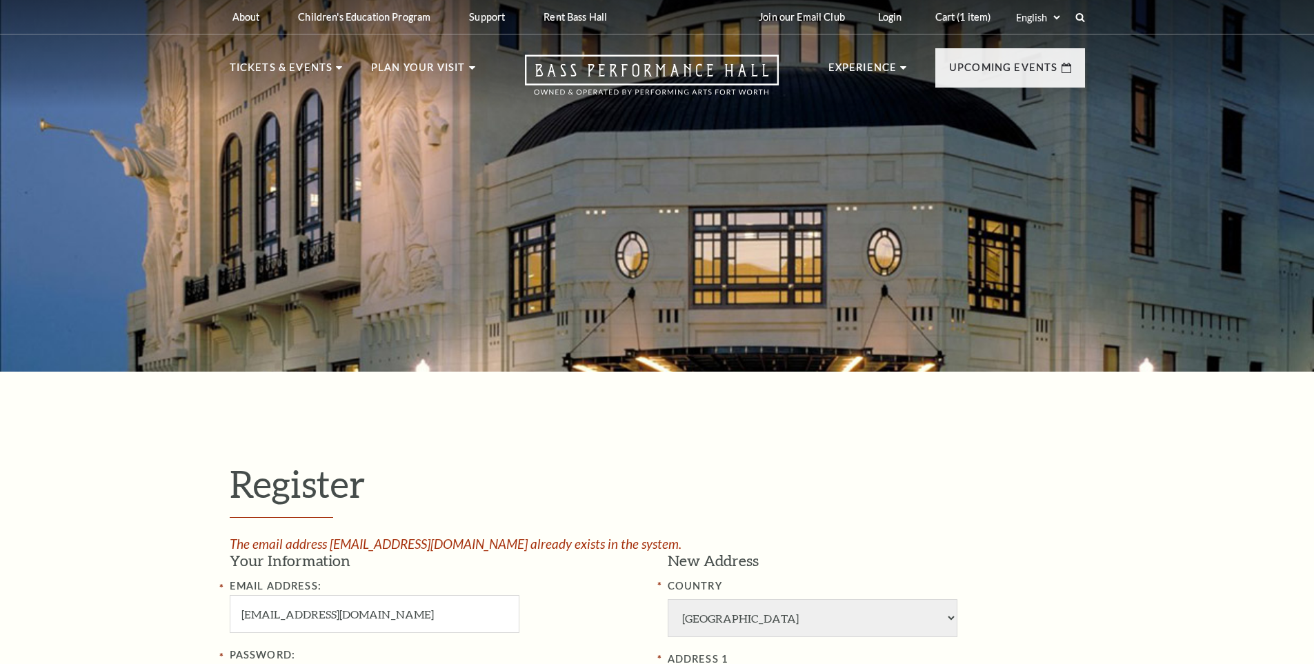
select select "1"
select select "TX"
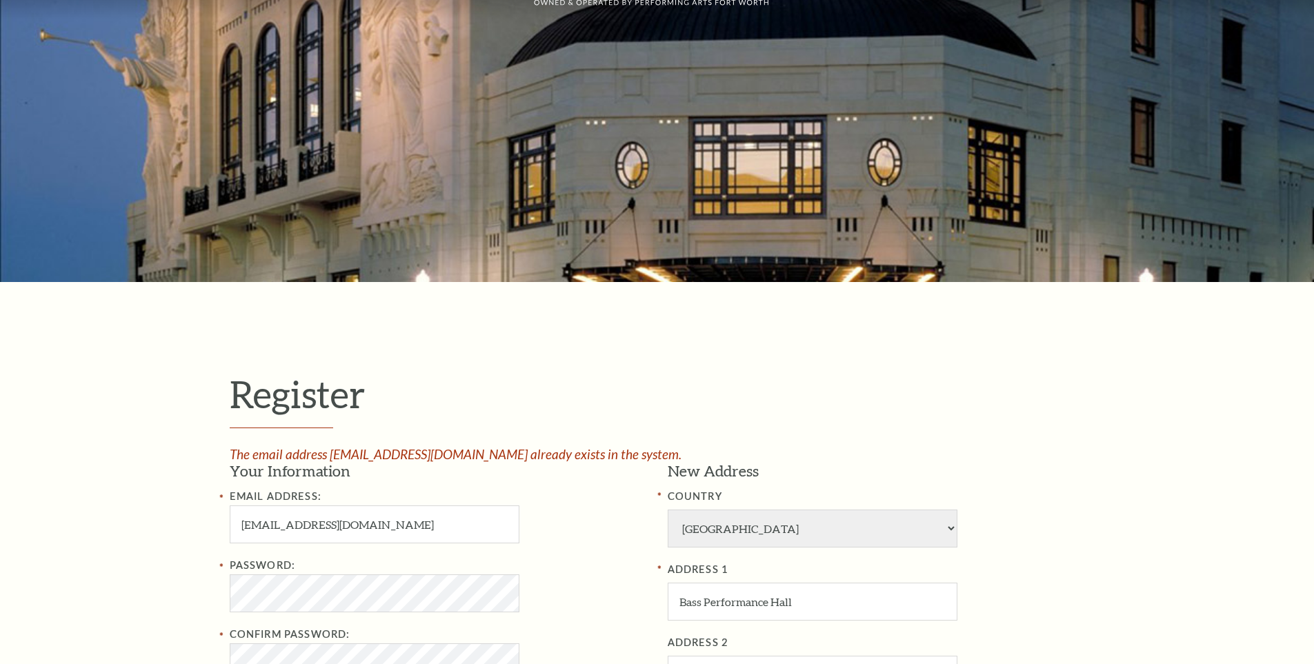
scroll to position [276, 0]
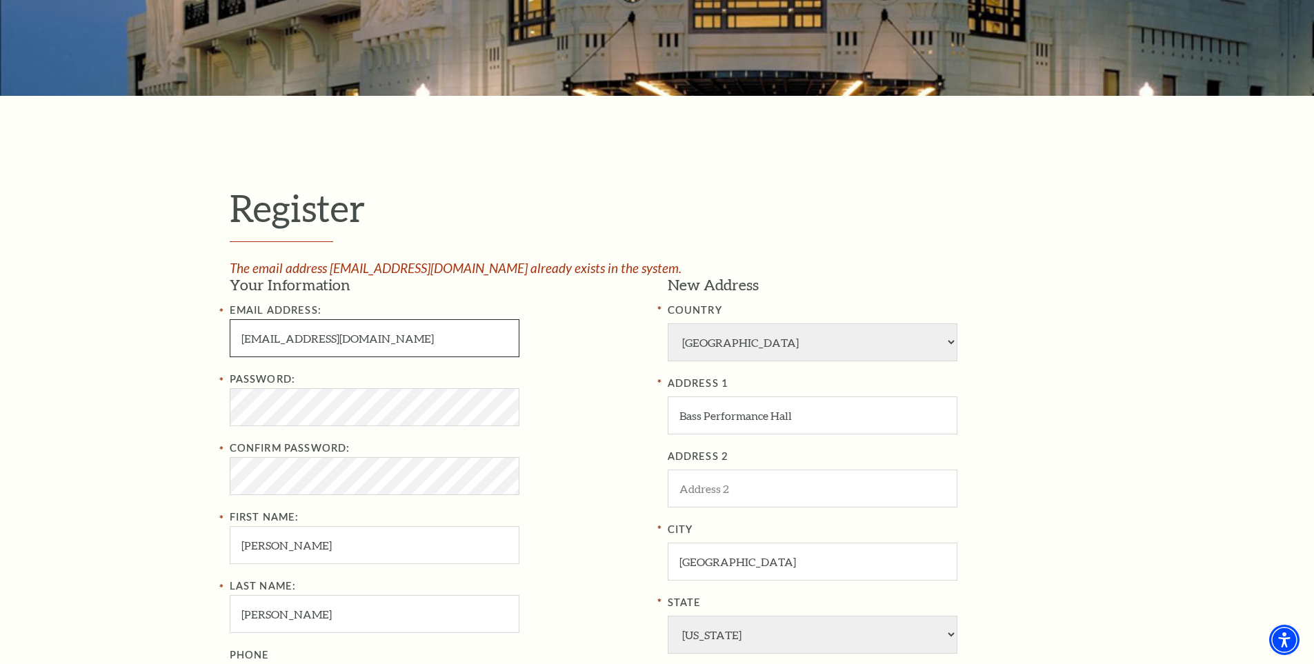
click at [316, 340] on input "ciindykoomson@gmail.com" at bounding box center [375, 338] width 290 height 38
type input "ciindykoomson20@gmail.com"
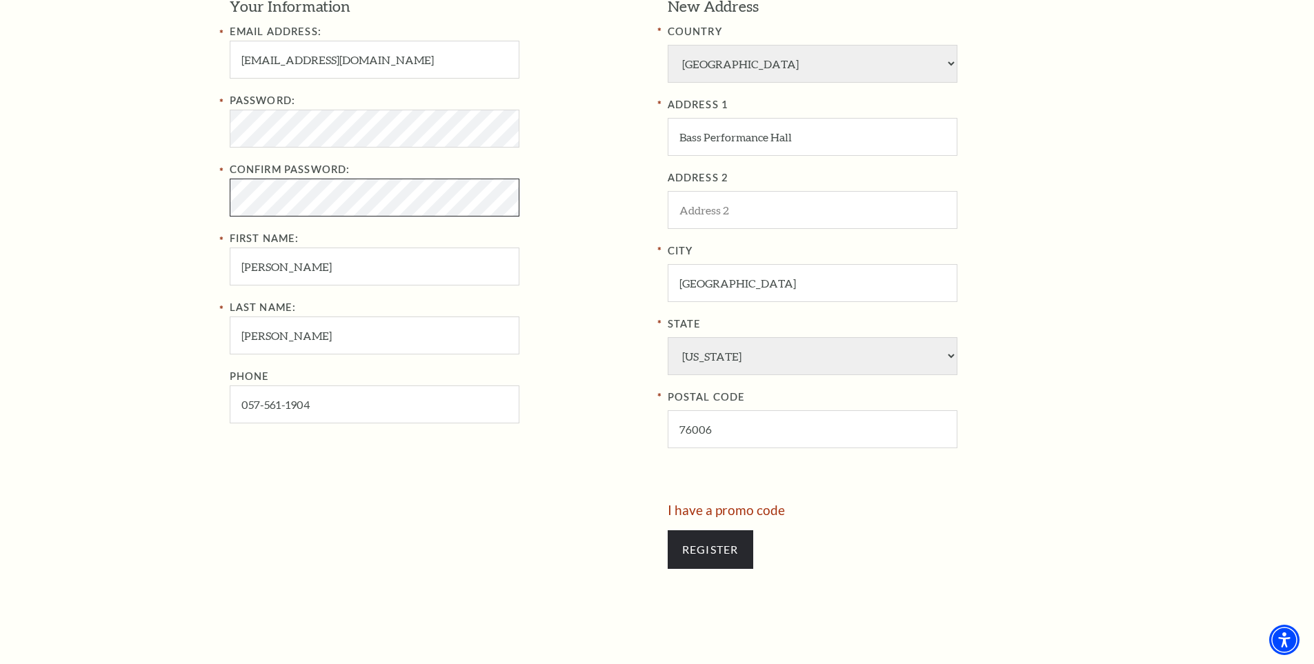
scroll to position [690, 0]
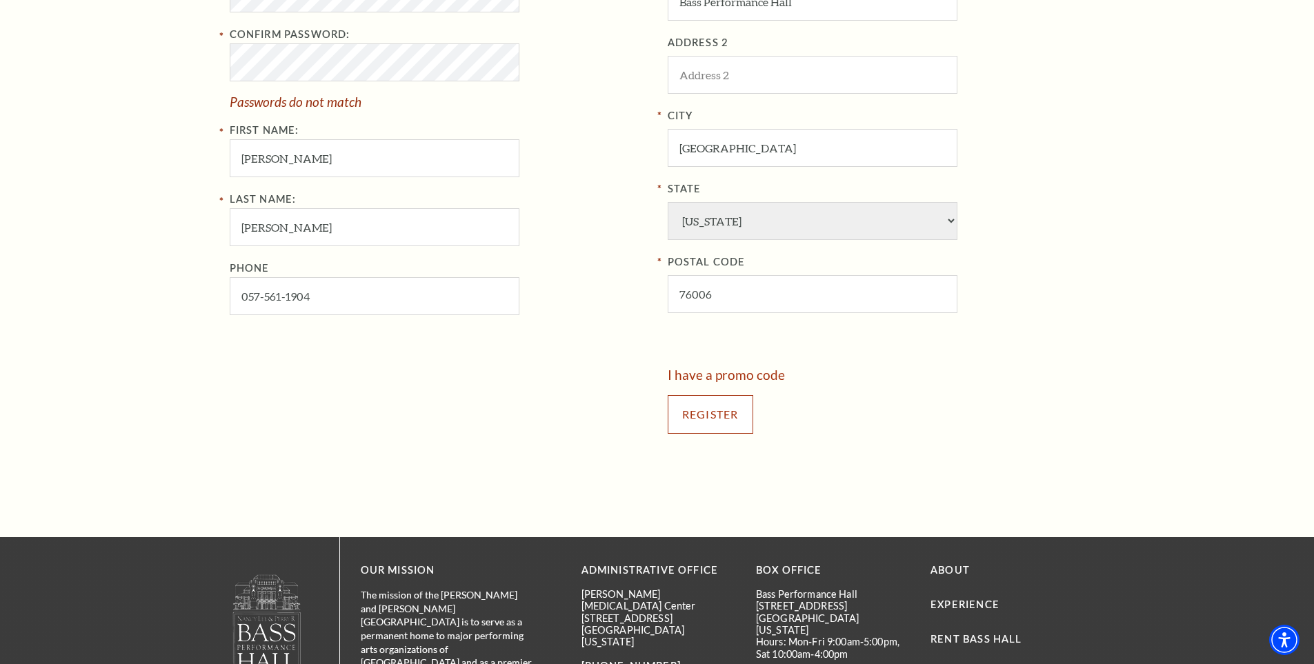
click at [708, 413] on input "Register" at bounding box center [711, 414] width 86 height 39
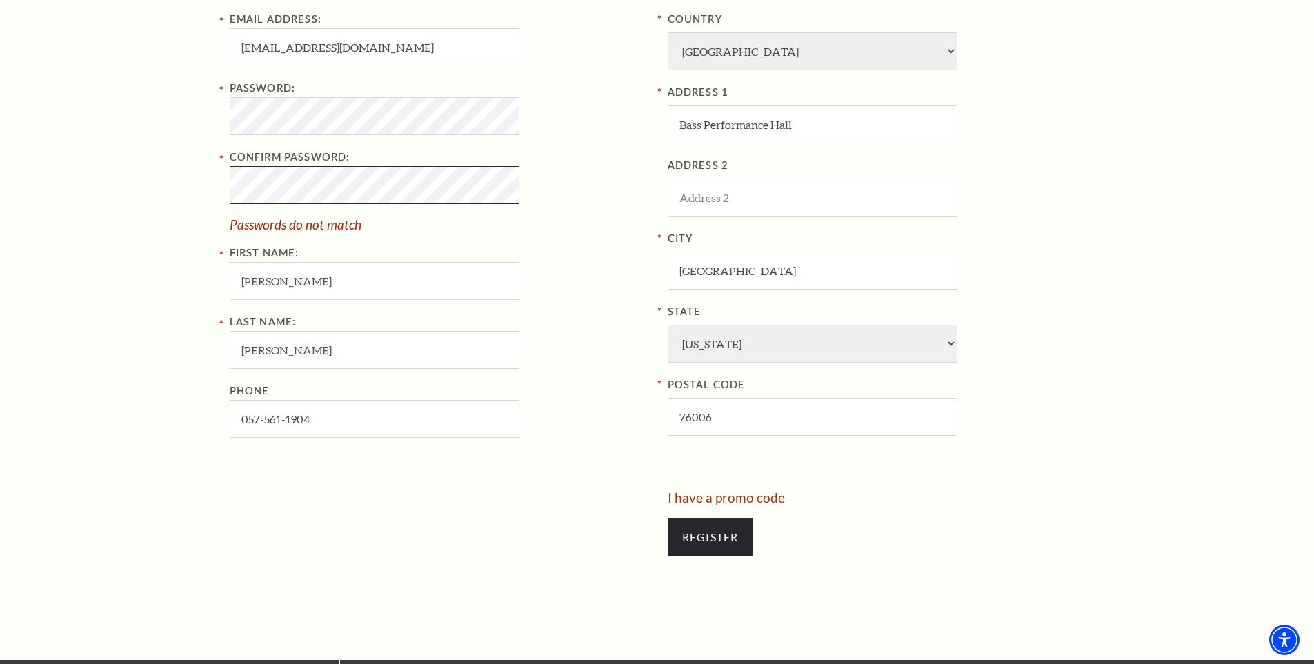
scroll to position [460, 0]
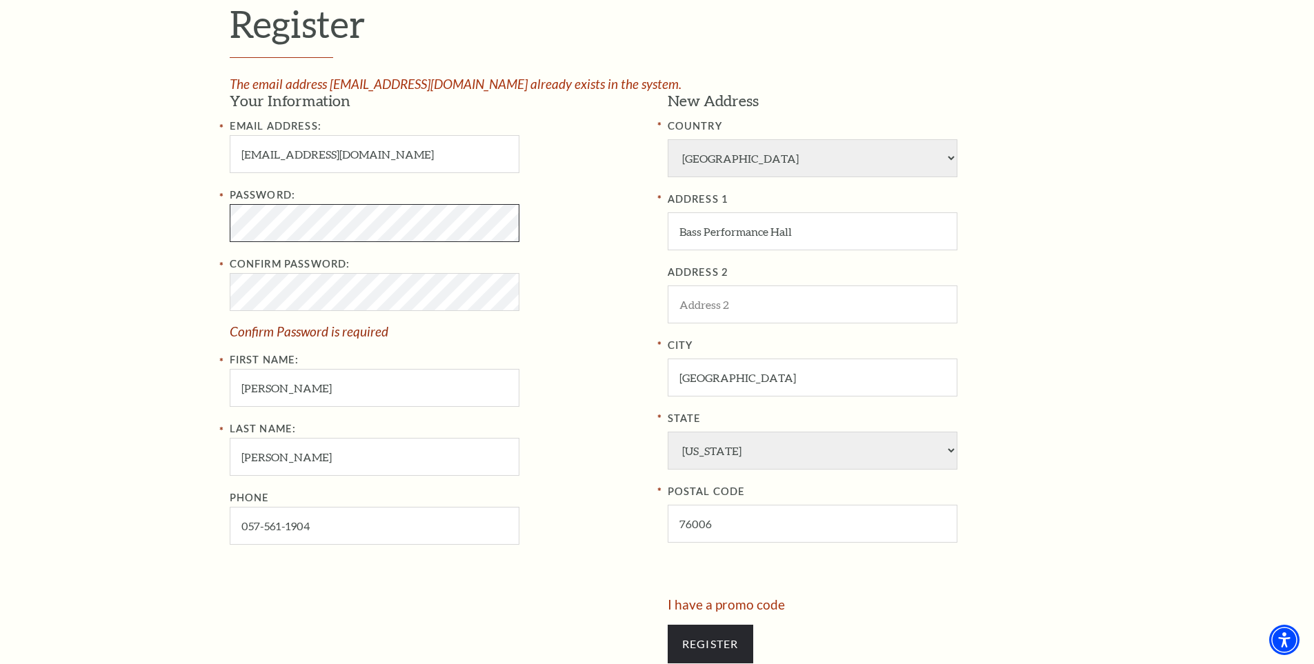
click at [226, 241] on div "Register The email address ciindykoomson@gmail.com already exists in the system…" at bounding box center [657, 339] width 883 height 855
click at [230, 248] on div "Register The email address ciindykoomson@gmail.com already exists in the system…" at bounding box center [657, 339] width 883 height 855
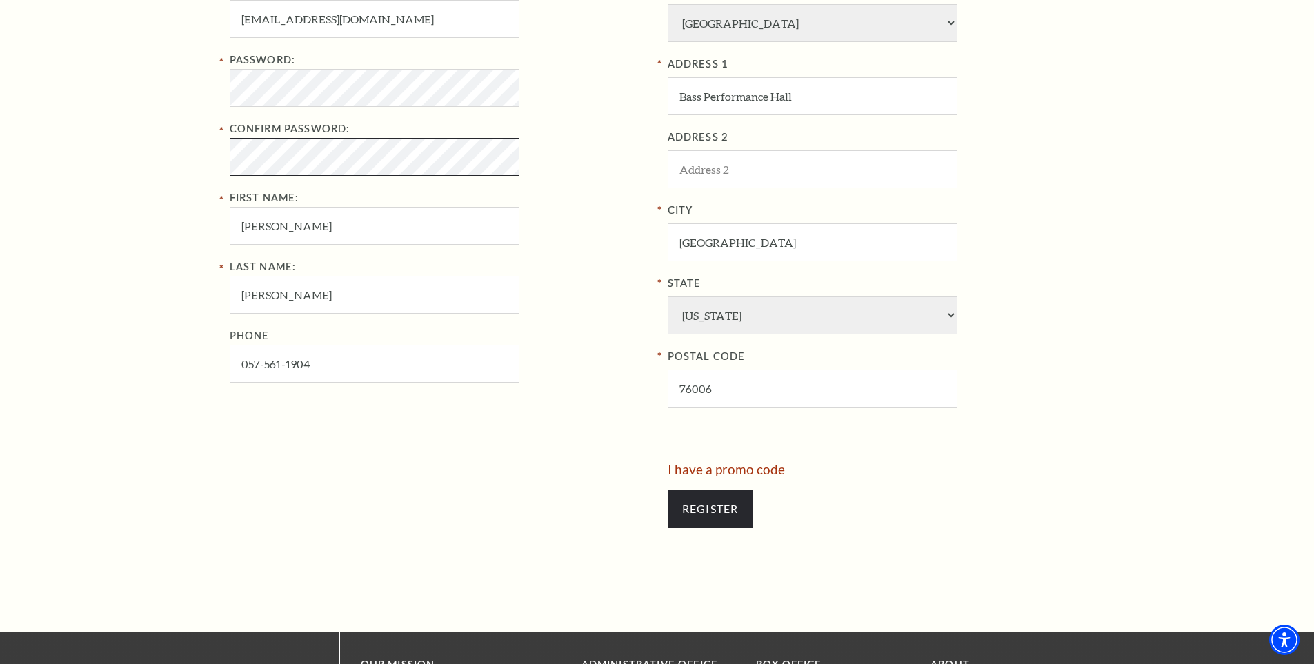
scroll to position [736, 0]
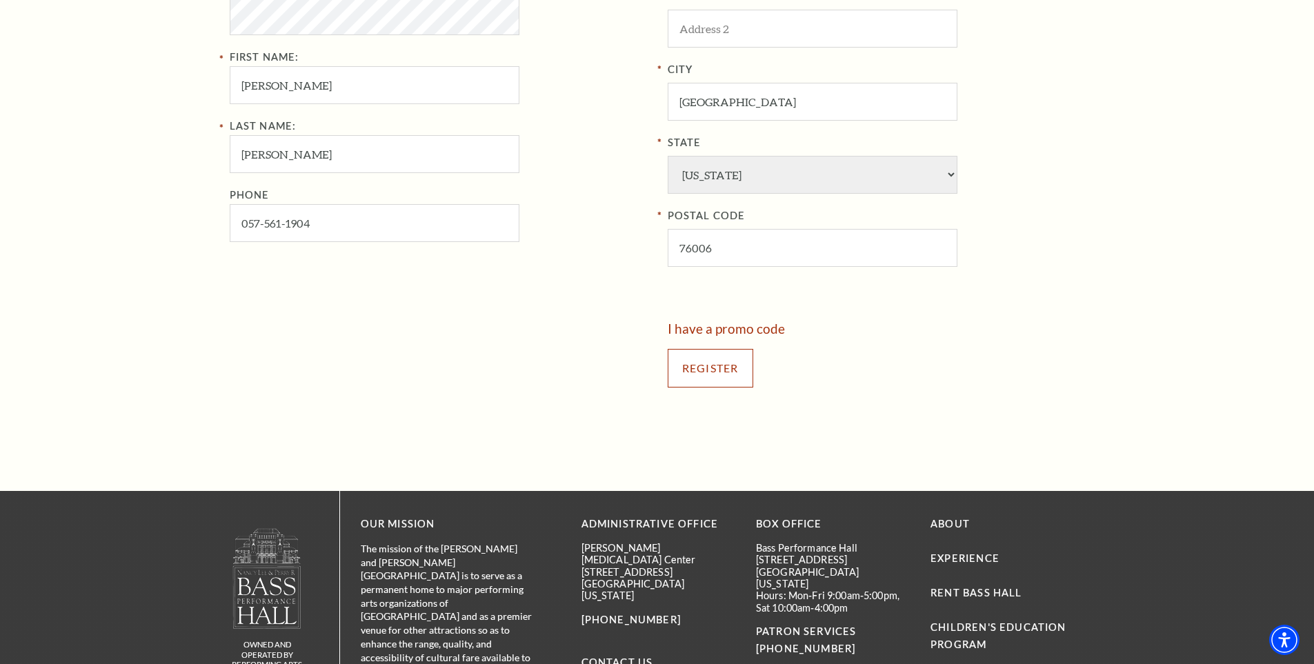
click at [709, 364] on input "Register" at bounding box center [711, 368] width 86 height 39
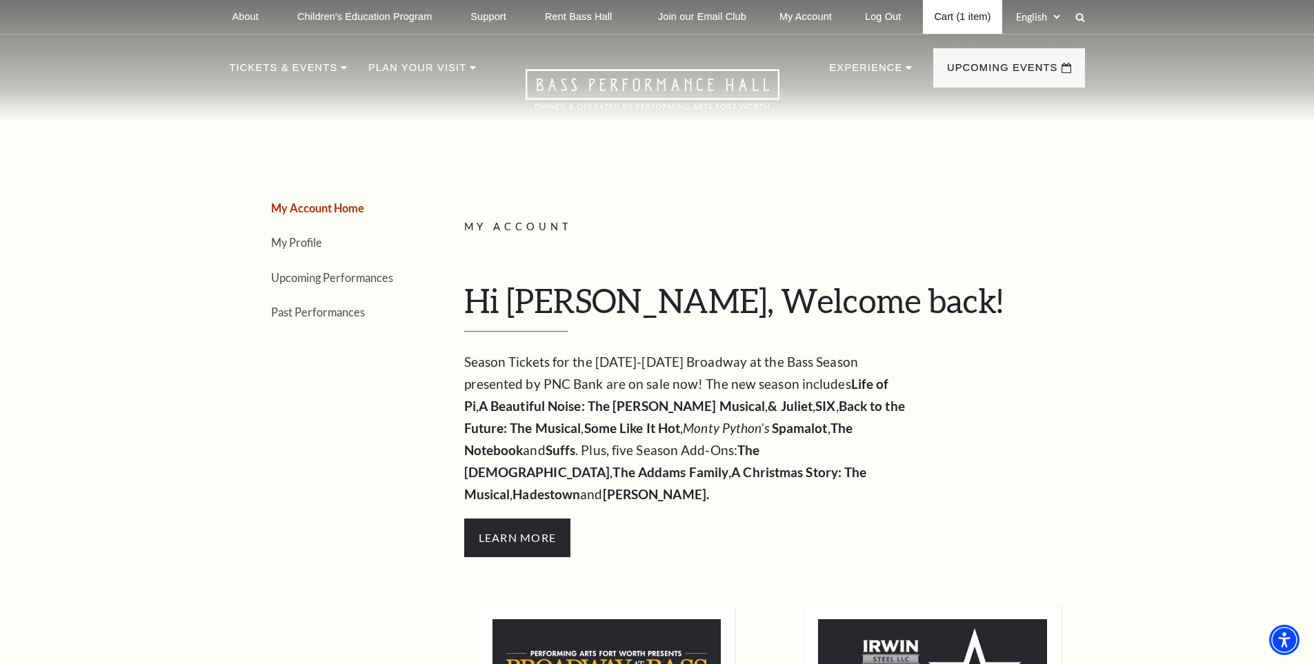
click at [964, 14] on link "Cart (1 item)" at bounding box center [962, 17] width 79 height 34
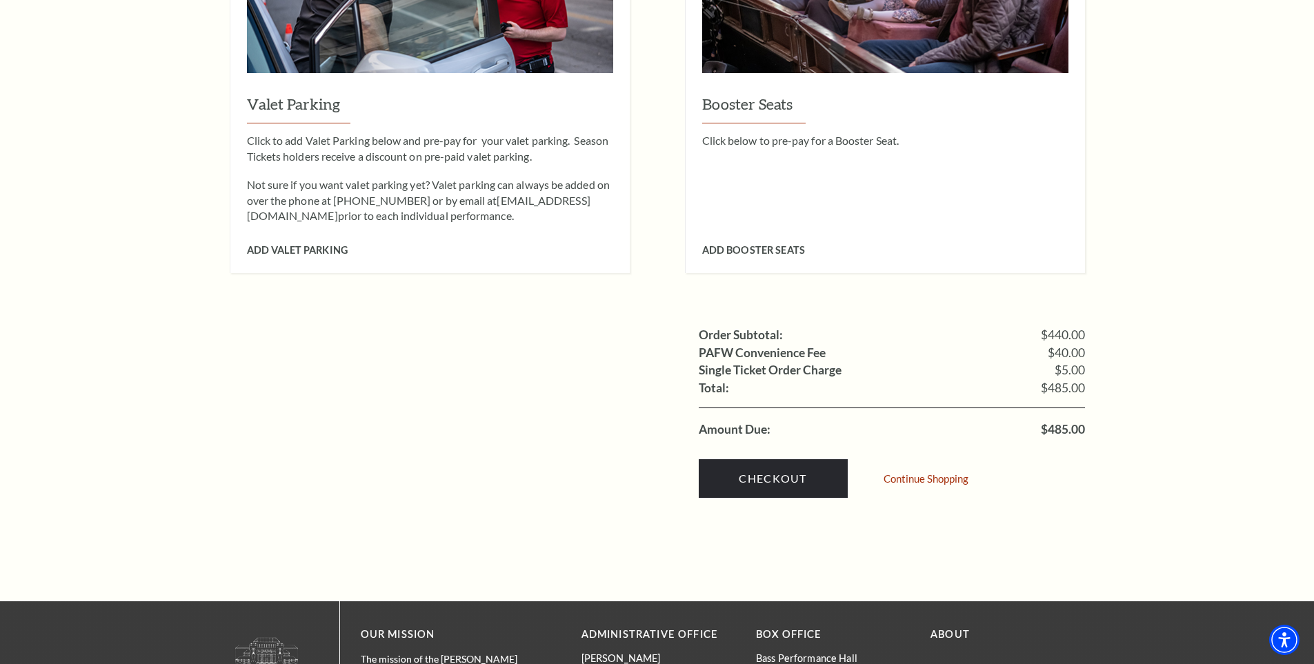
scroll to position [1380, 0]
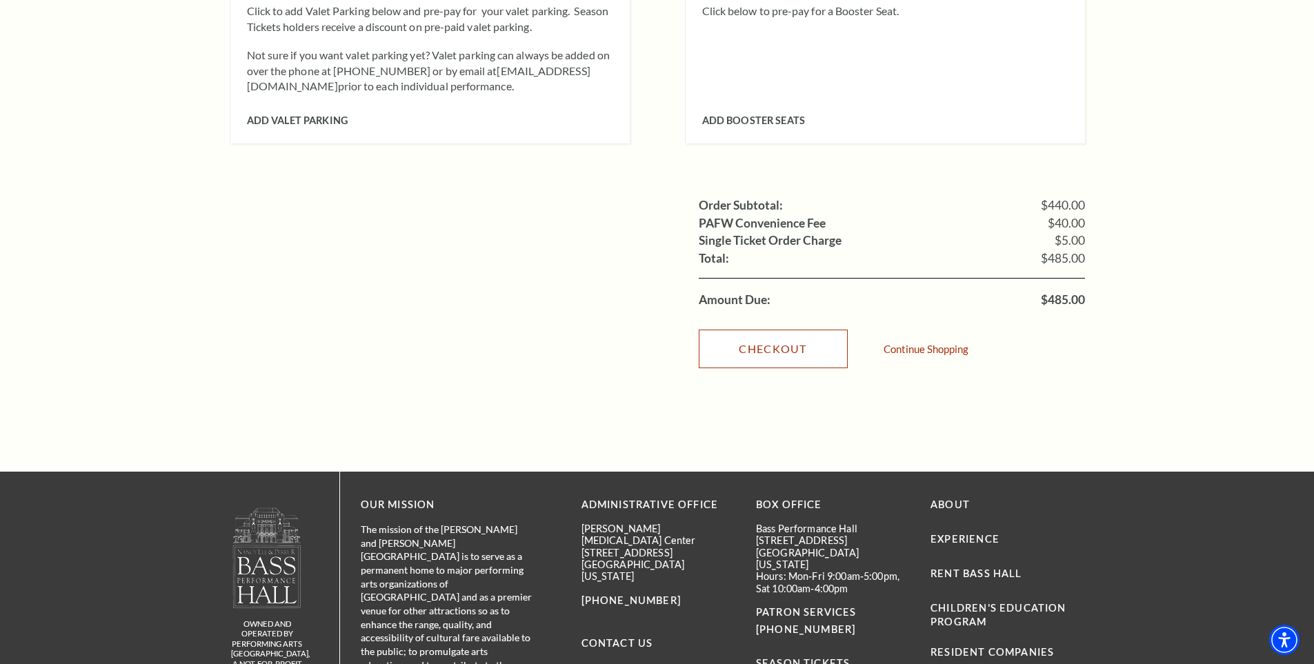
click at [791, 334] on link "Checkout" at bounding box center [773, 349] width 149 height 39
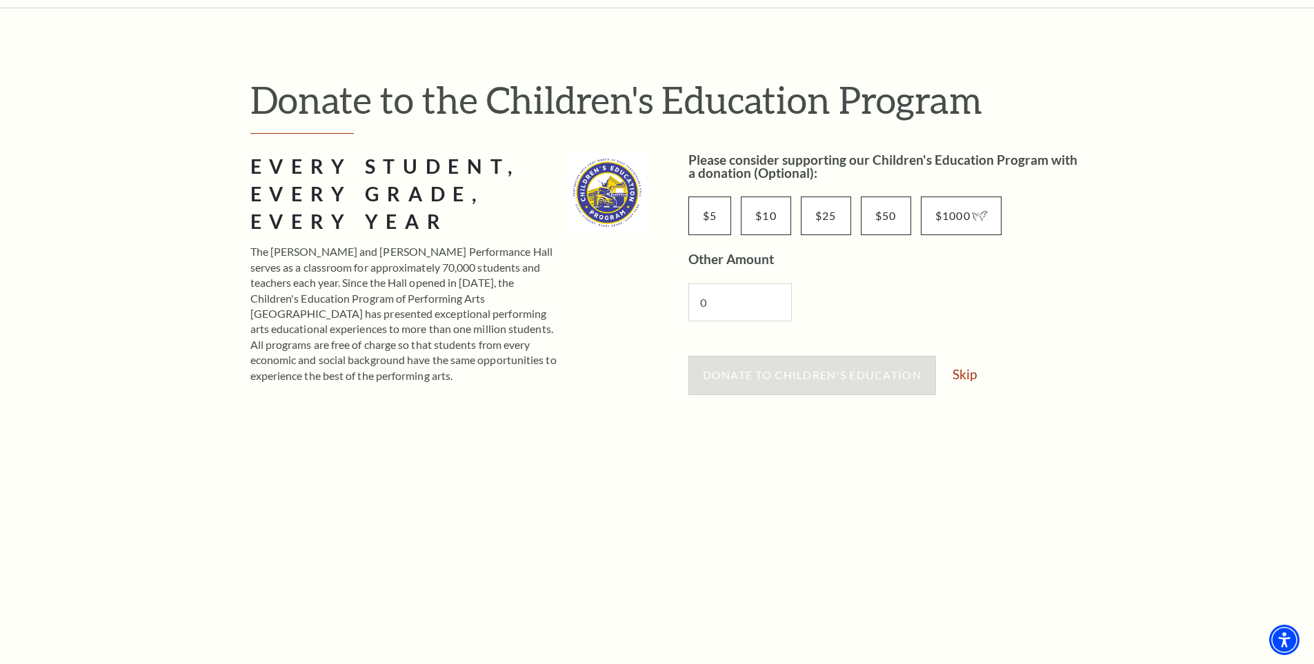
scroll to position [184, 0]
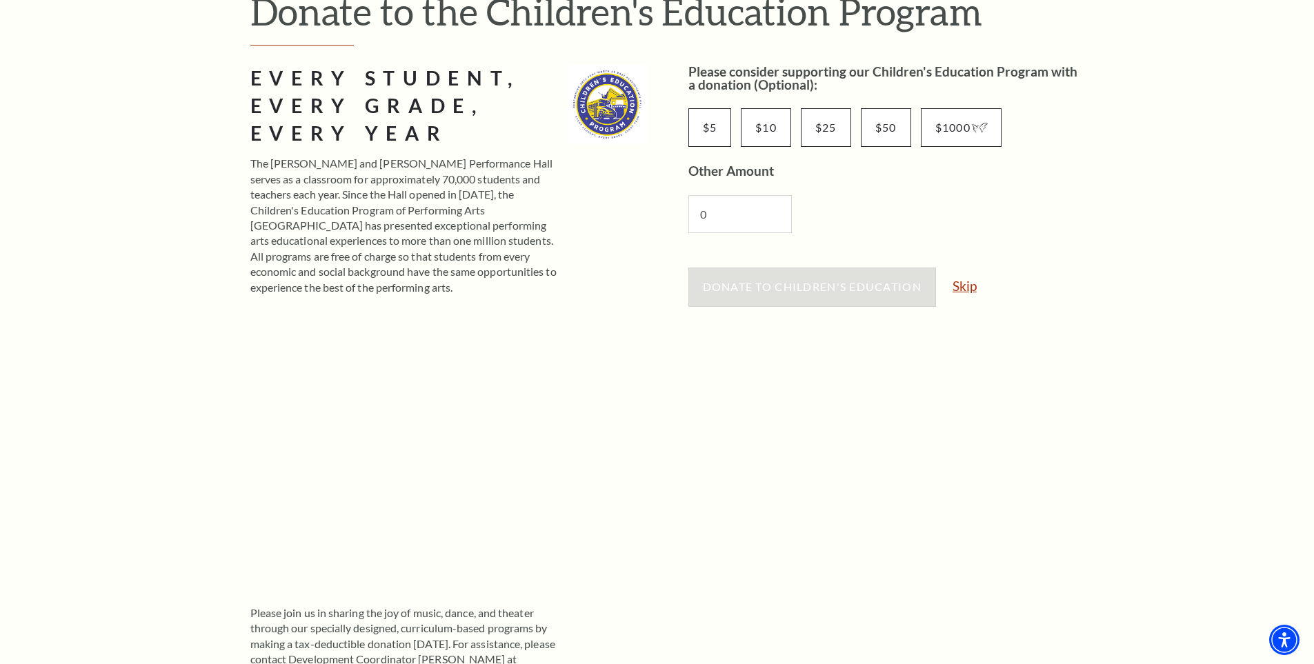
click at [972, 291] on link "Skip" at bounding box center [965, 285] width 24 height 13
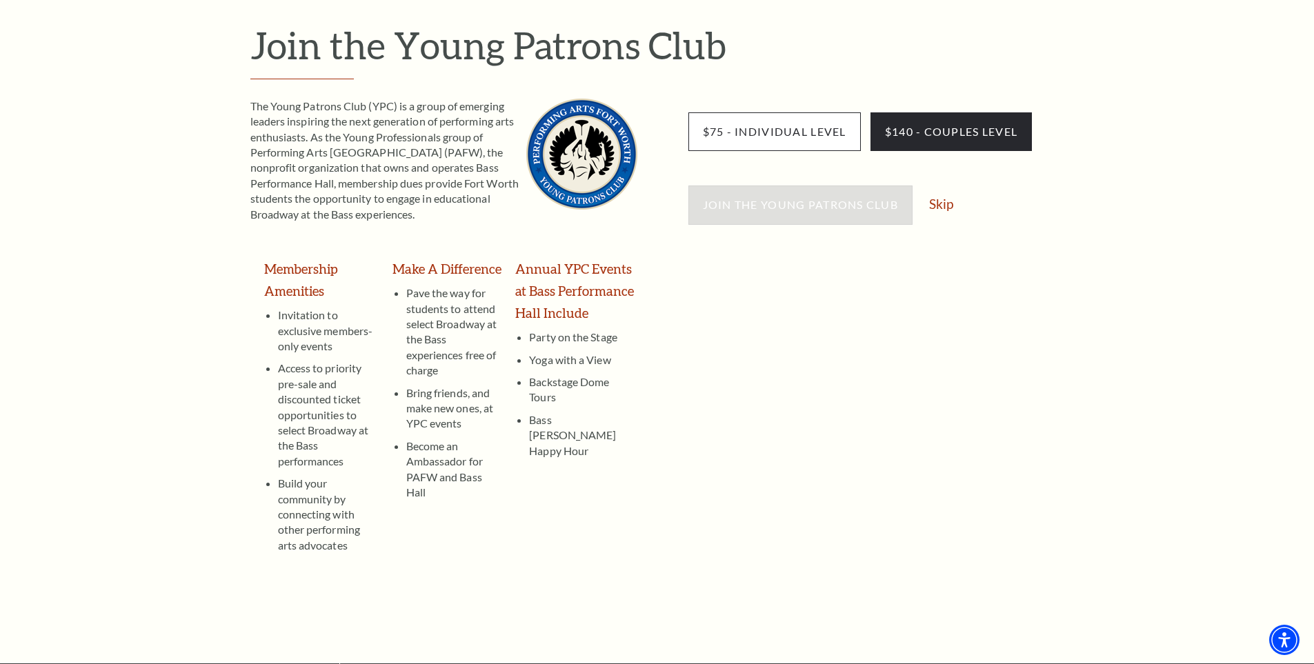
scroll to position [34, 0]
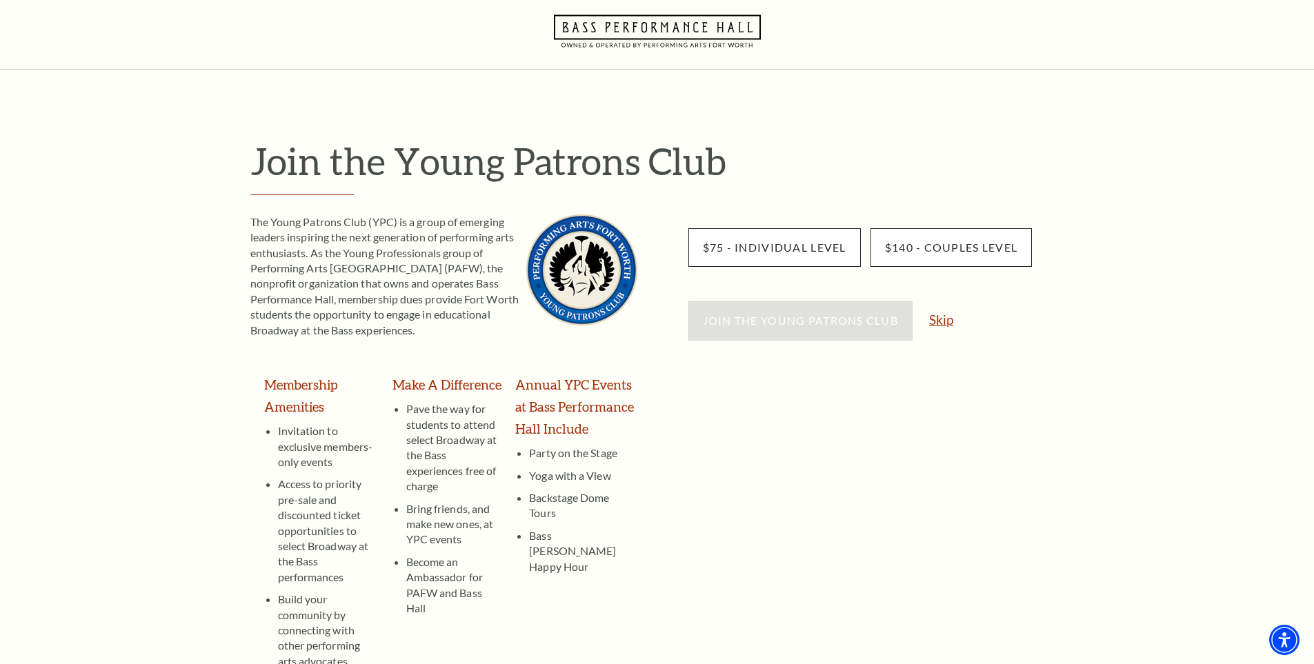
click at [932, 316] on link "Skip" at bounding box center [941, 319] width 24 height 13
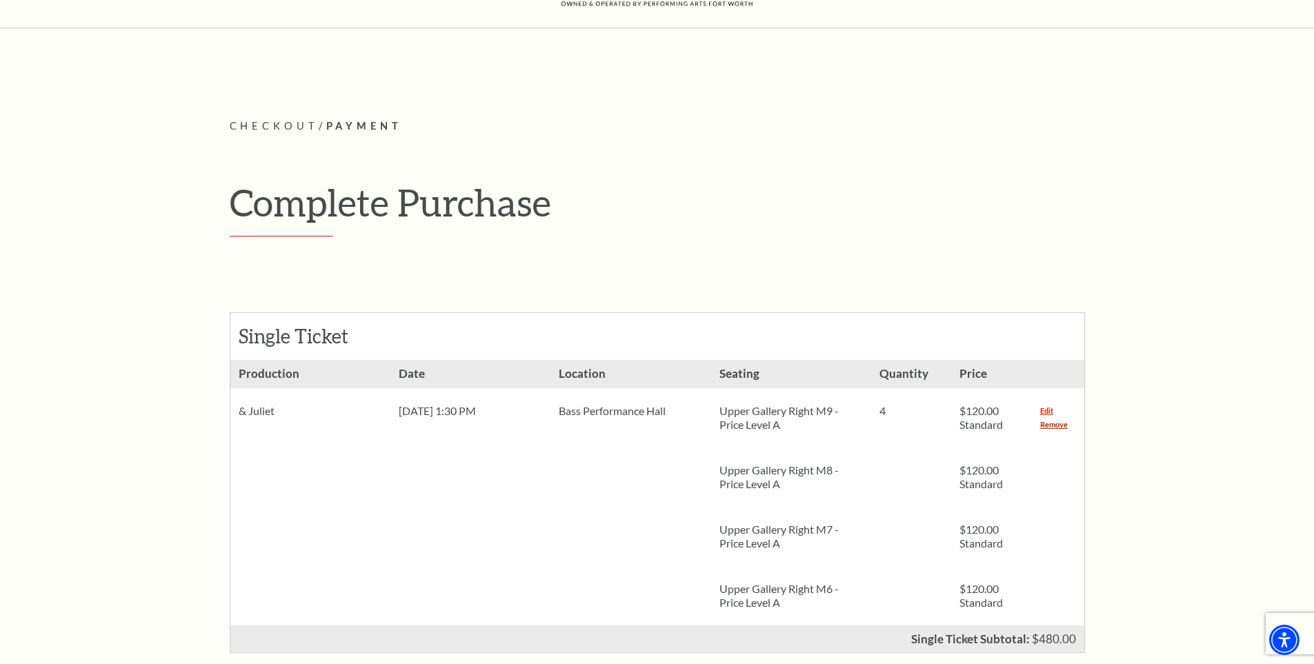
scroll to position [92, 0]
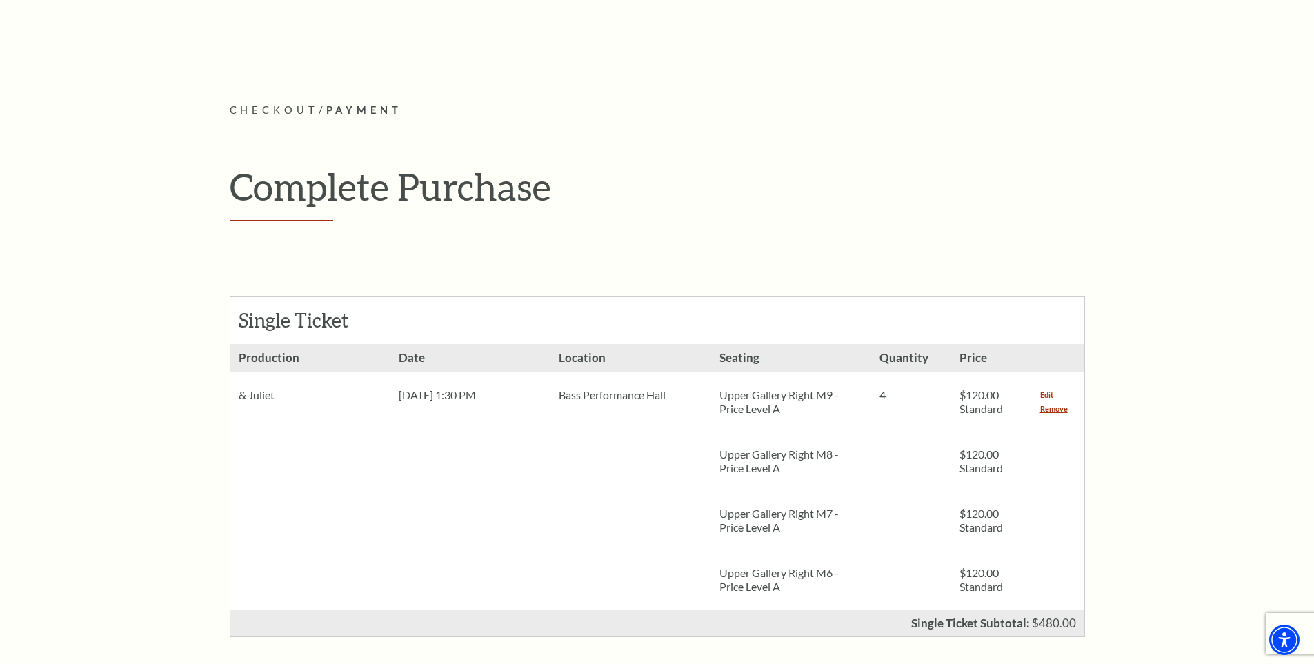
drag, startPoint x: 1058, startPoint y: 409, endPoint x: 51, endPoint y: 161, distance: 1036.6
click at [1058, 409] on link "Remove" at bounding box center [1054, 409] width 28 height 14
